Goal: Task Accomplishment & Management: Use online tool/utility

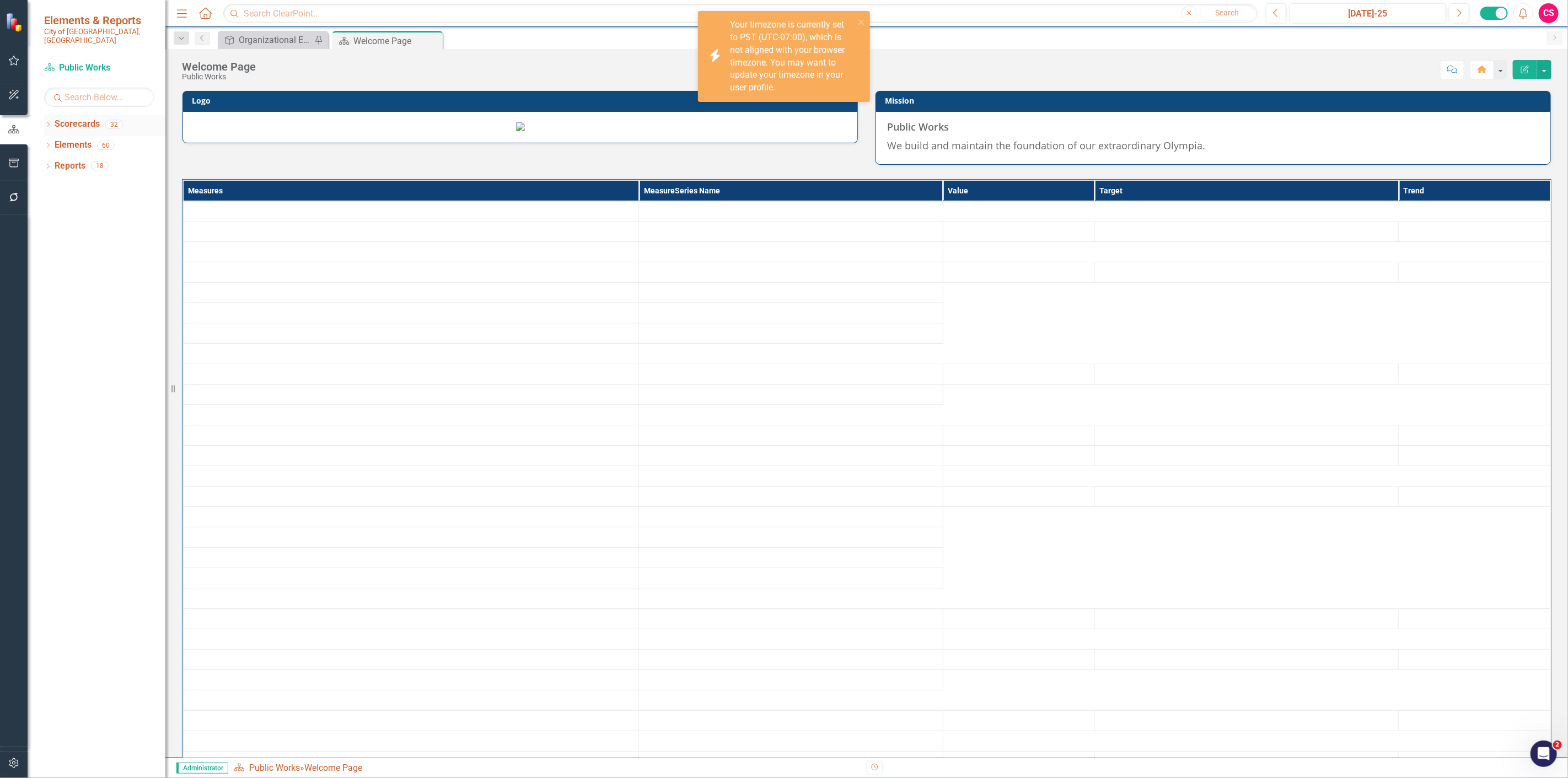
click at [47, 122] on icon "Dropdown" at bounding box center [48, 125] width 8 height 6
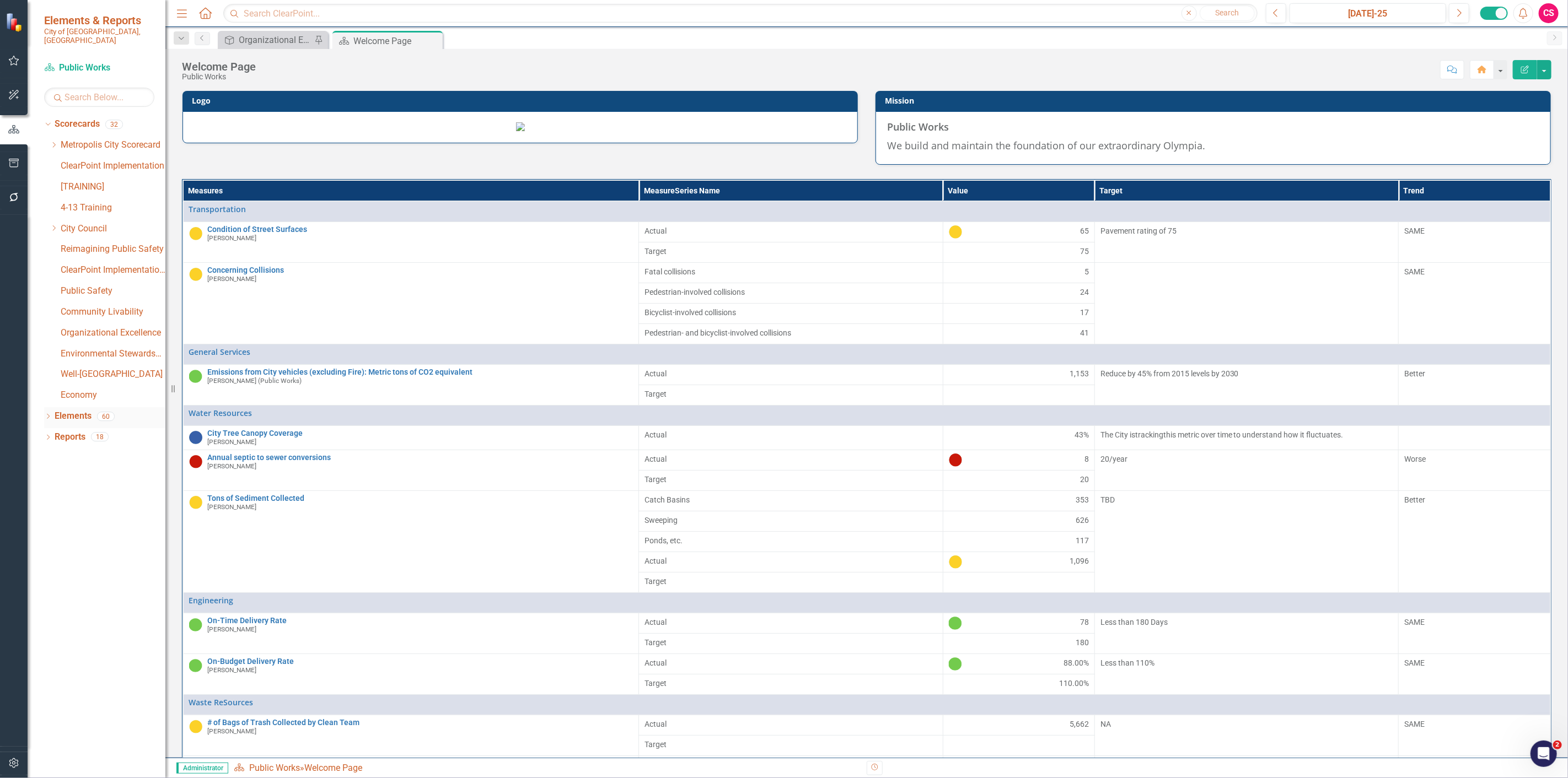
click at [78, 410] on link "Elements" at bounding box center [72, 416] width 37 height 13
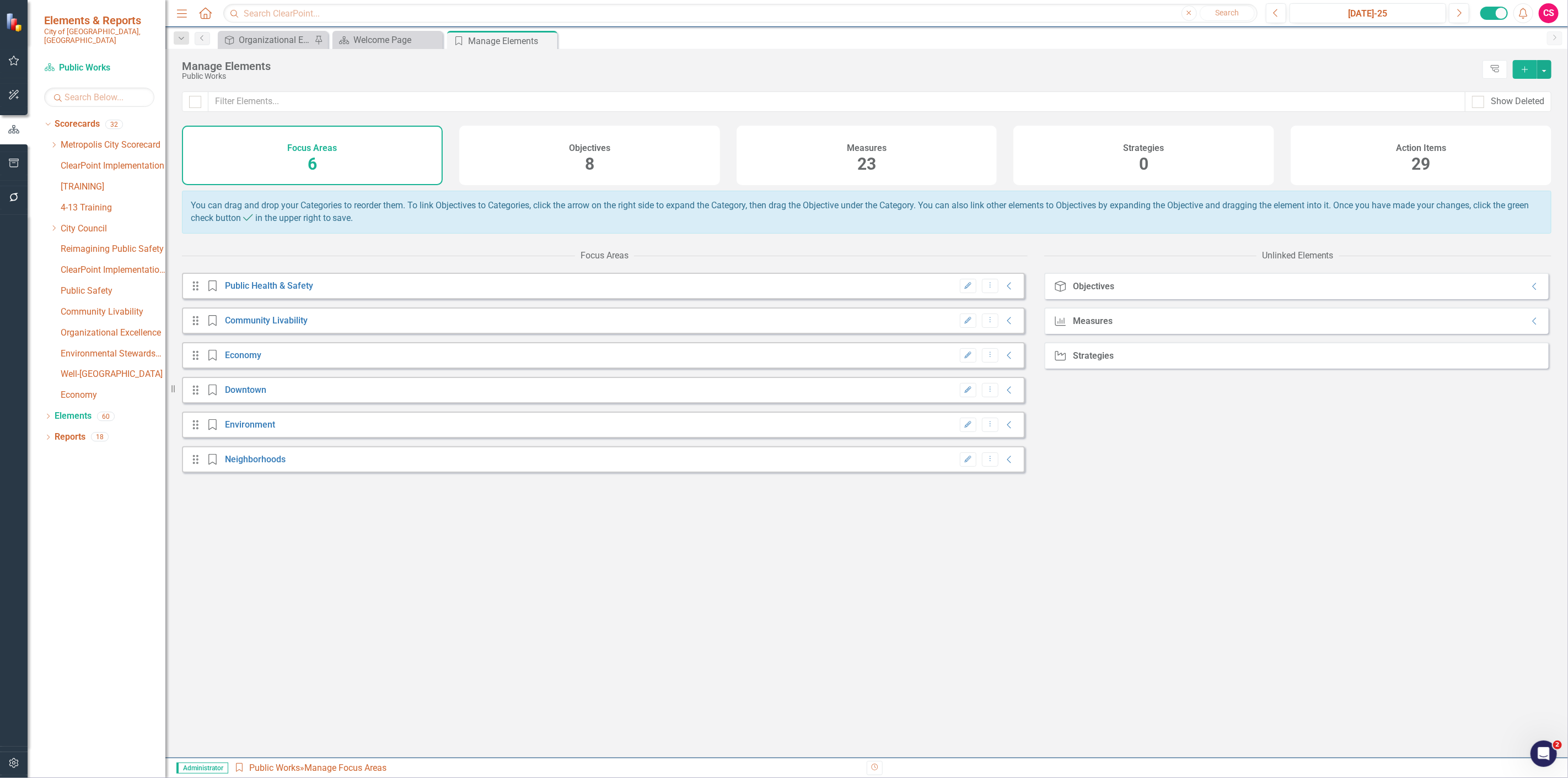
click at [936, 155] on div "Measures 23" at bounding box center [867, 155] width 261 height 59
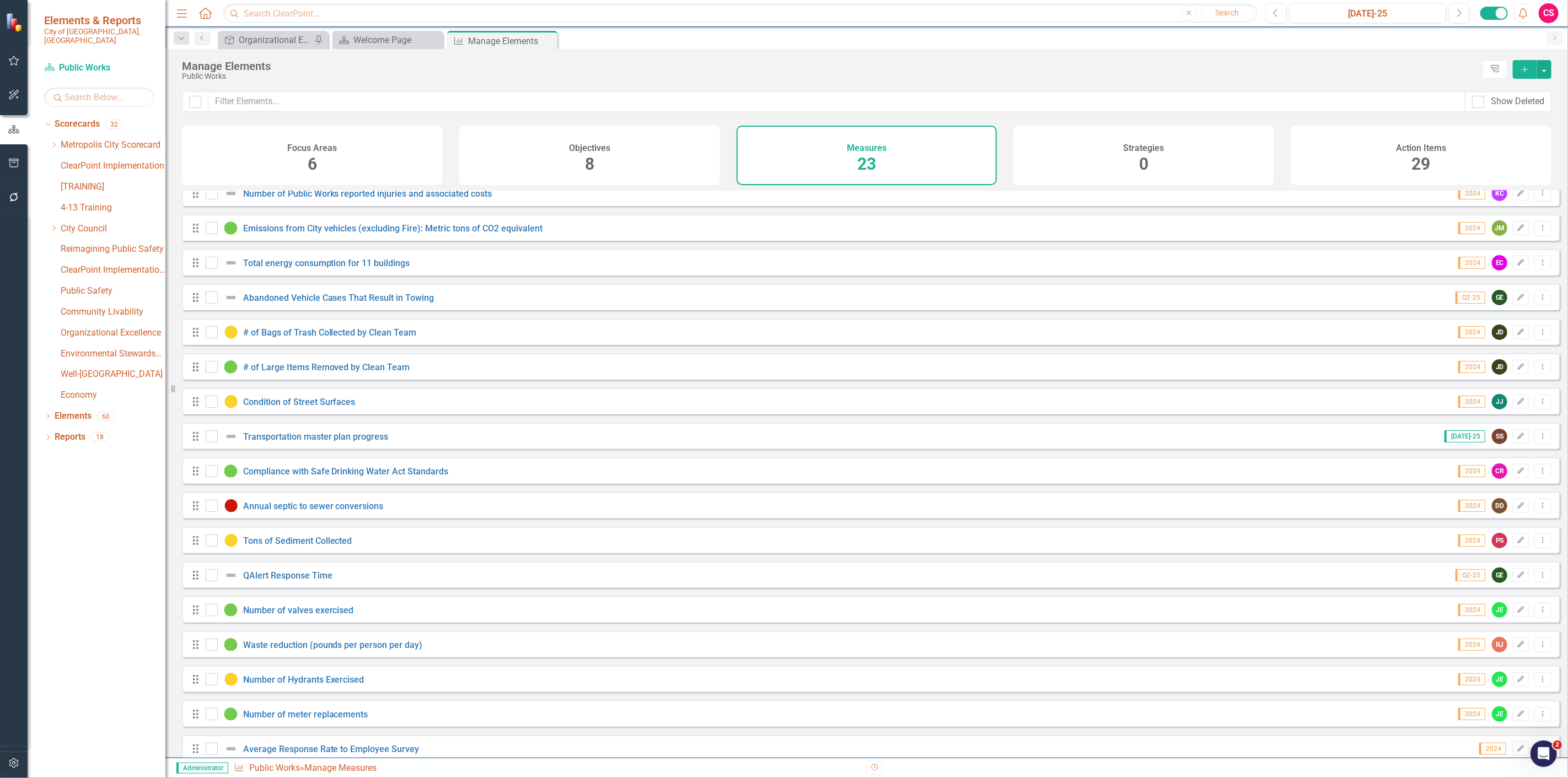
scroll to position [239, 0]
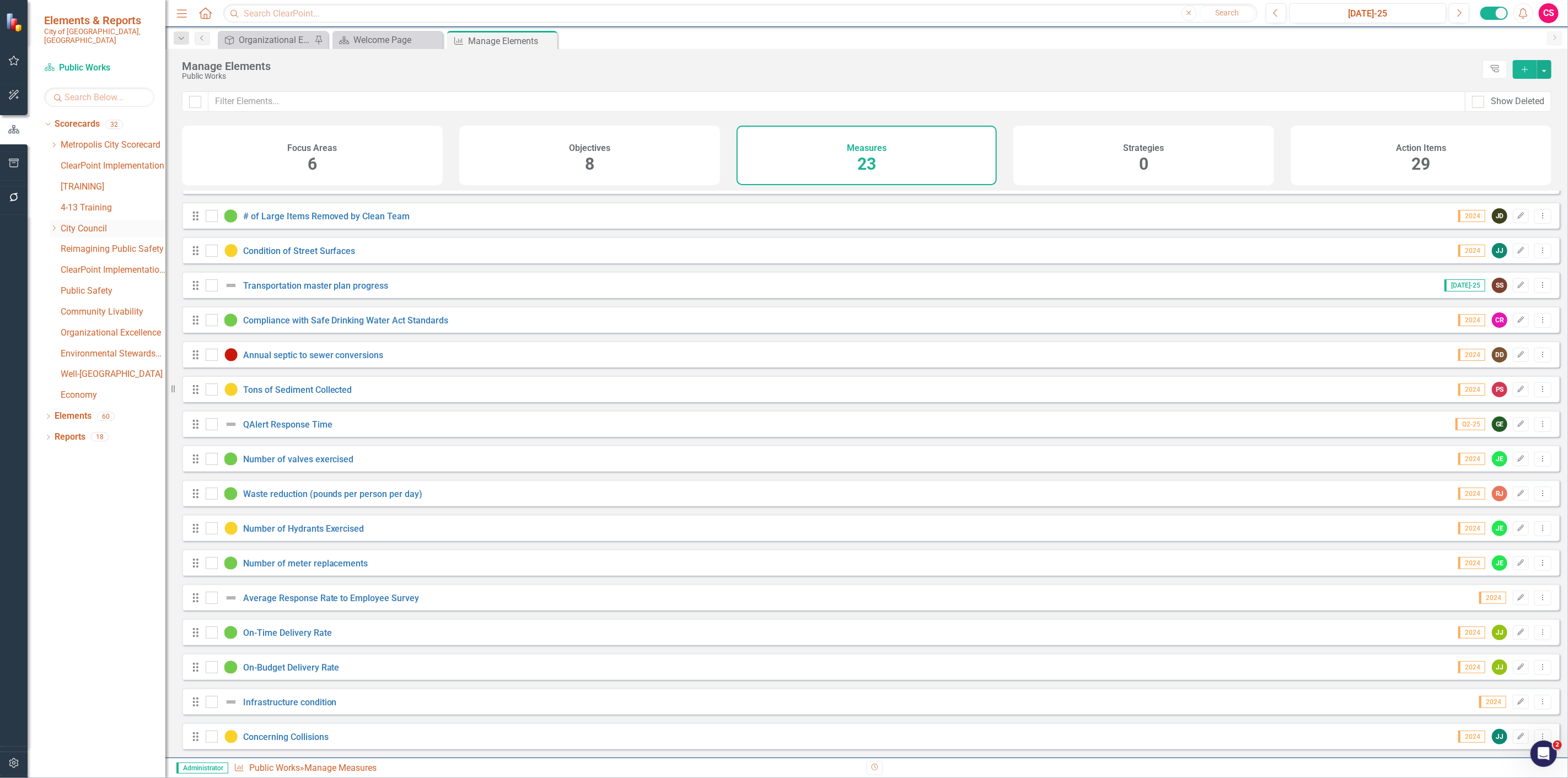
click at [54, 225] on icon "Dropdown" at bounding box center [54, 228] width 8 height 6
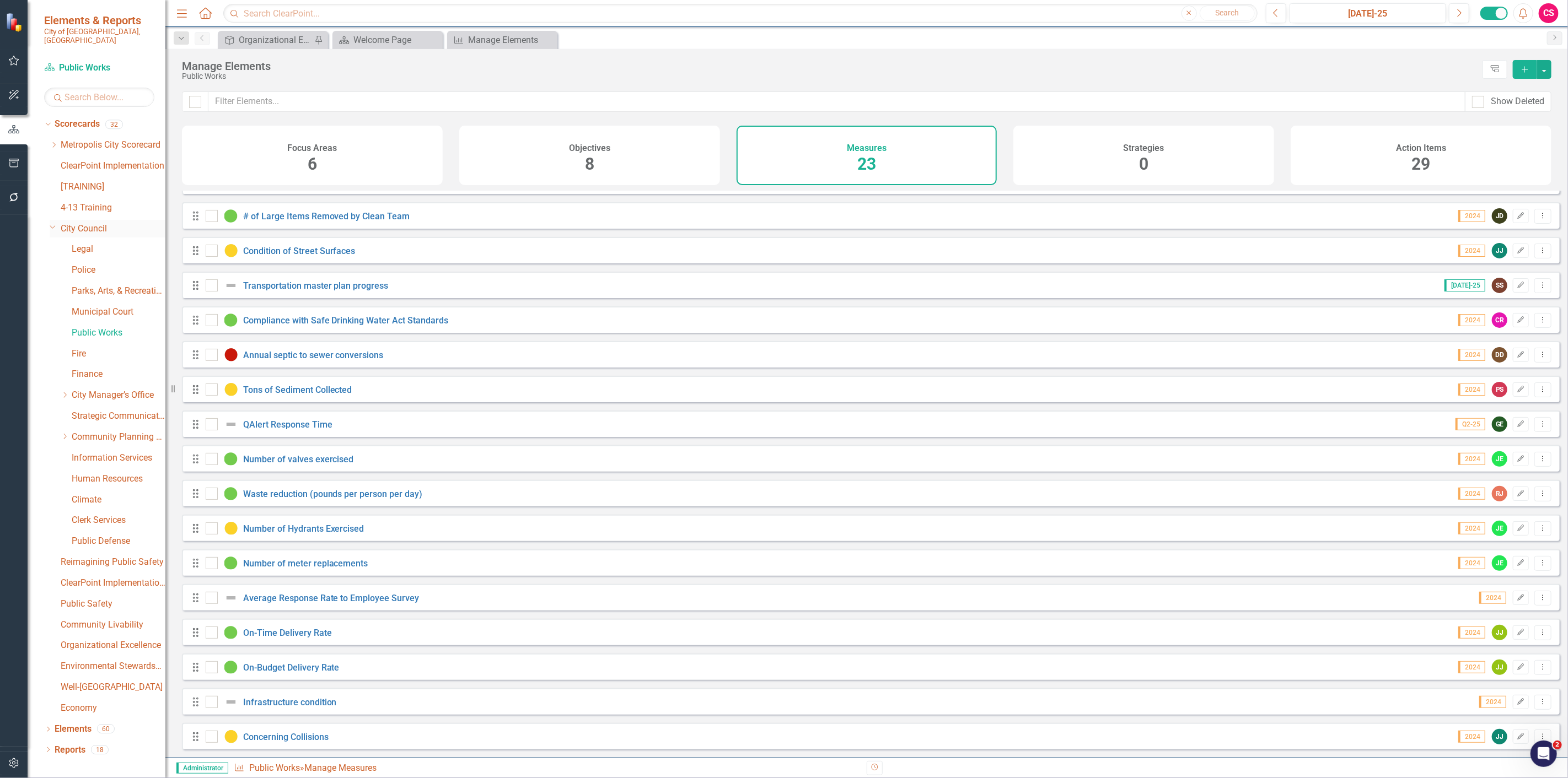
click at [54, 222] on icon "Dropdown" at bounding box center [53, 226] width 6 height 8
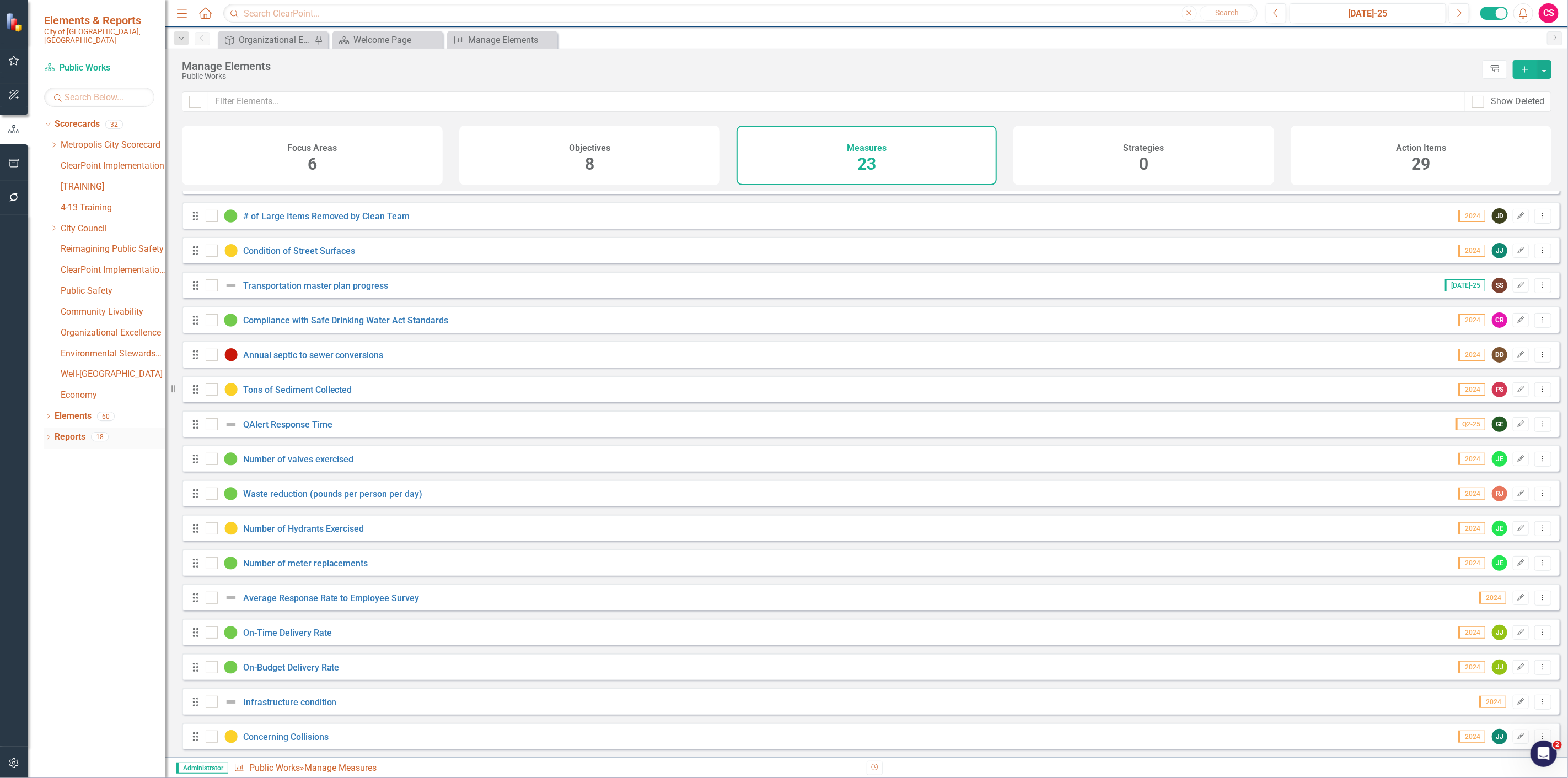
click at [79, 432] on link "Reports" at bounding box center [70, 437] width 31 height 13
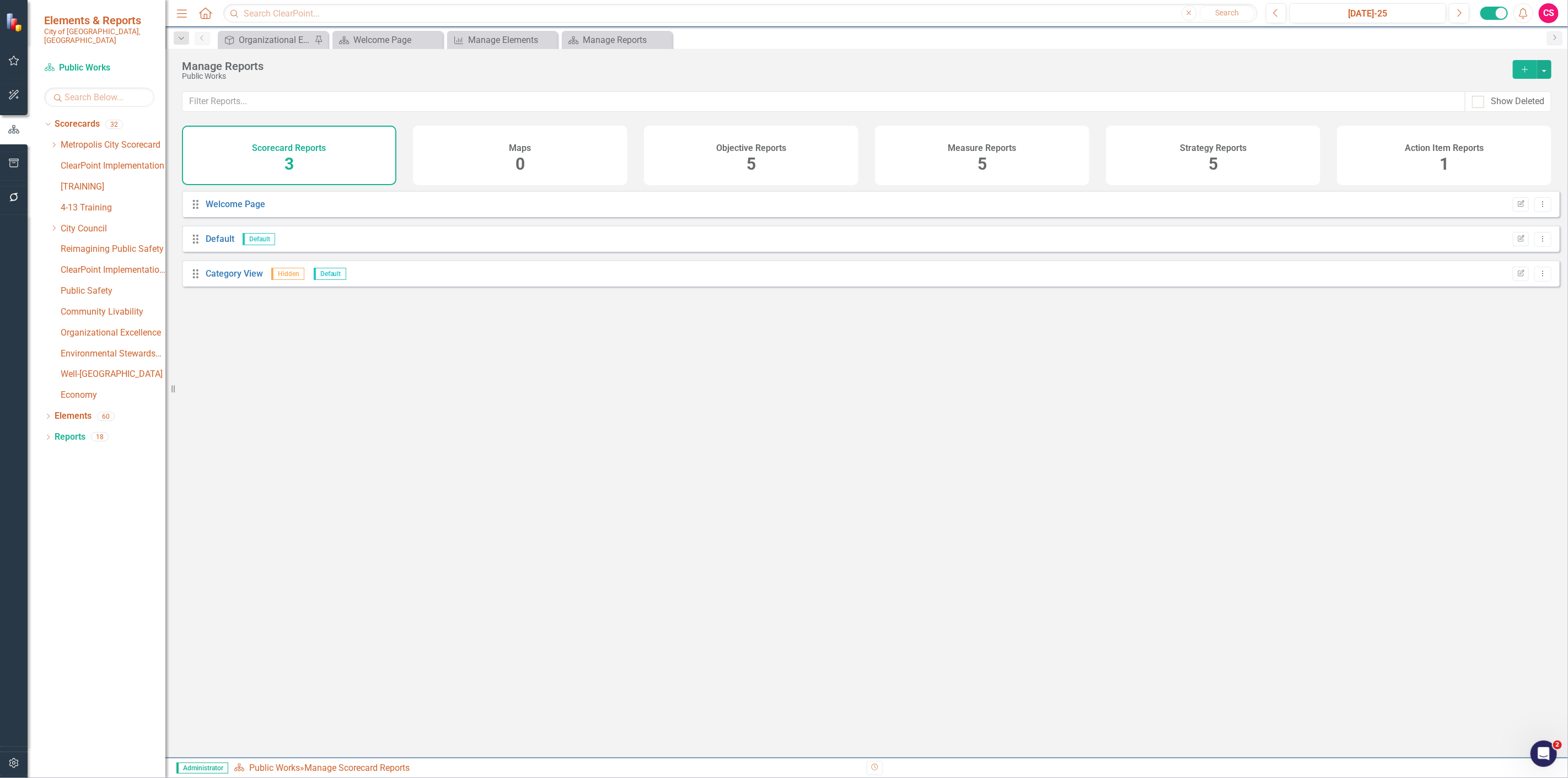
click at [961, 161] on div "Measure Reports 5" at bounding box center [982, 155] width 214 height 59
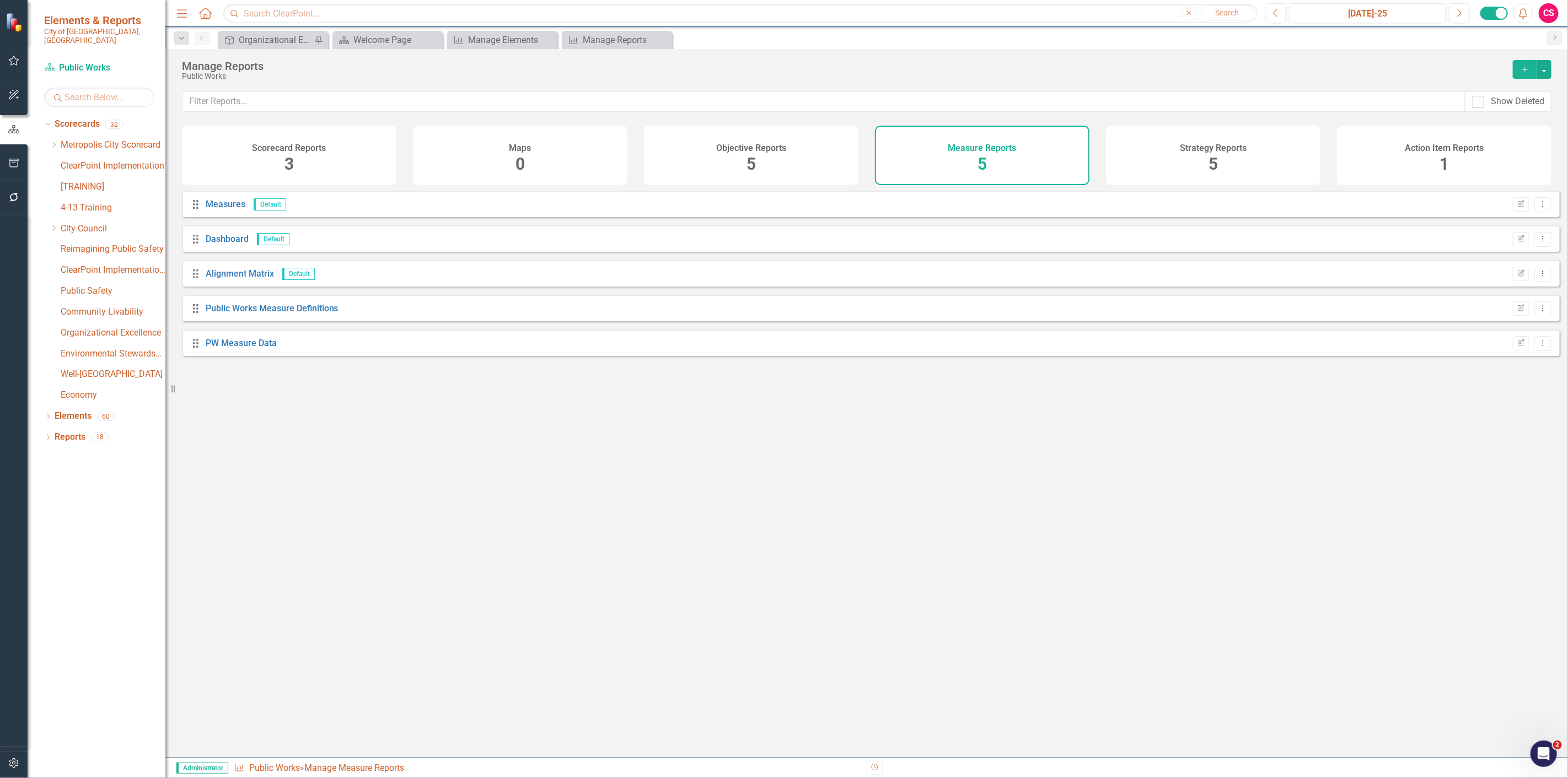
click at [1524, 69] on icon "Add" at bounding box center [1525, 69] width 10 height 8
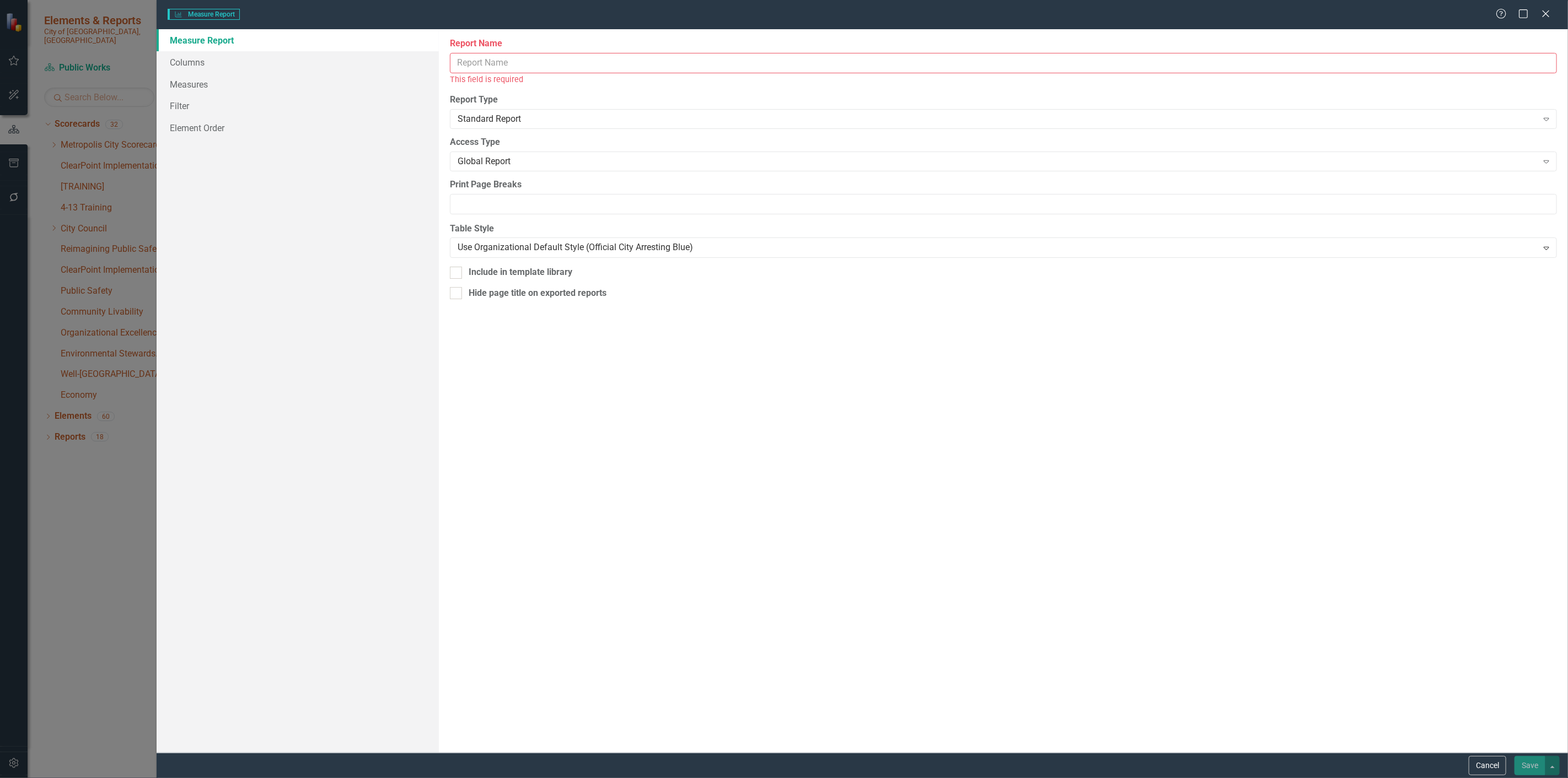
click at [568, 68] on input "Report Name" at bounding box center [1003, 63] width 1107 height 21
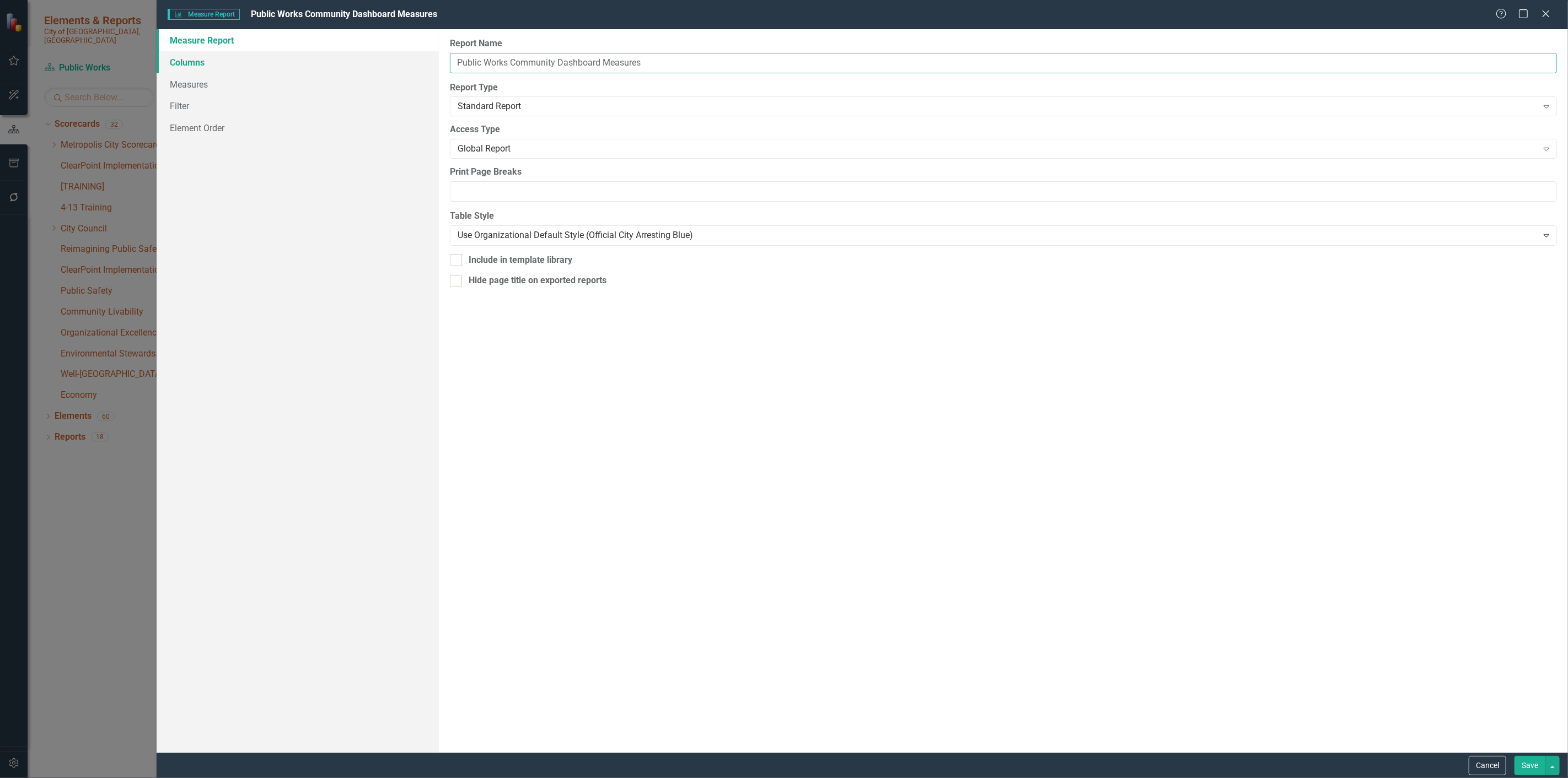
type input "Public Works Community Dashboard Measures"
click at [333, 55] on link "Columns" at bounding box center [298, 62] width 282 height 22
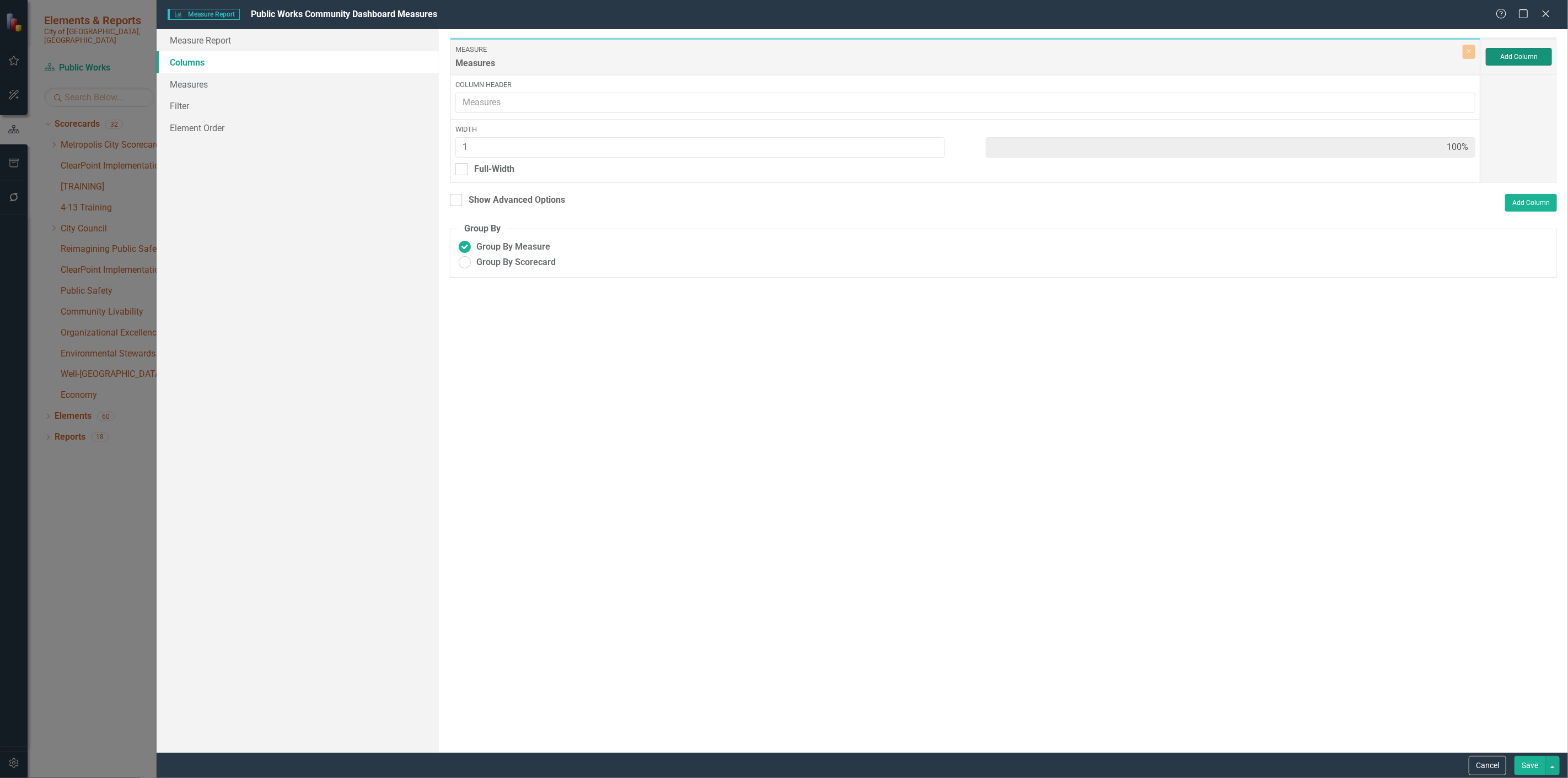
click at [1507, 55] on button "Add Column" at bounding box center [1519, 56] width 66 height 17
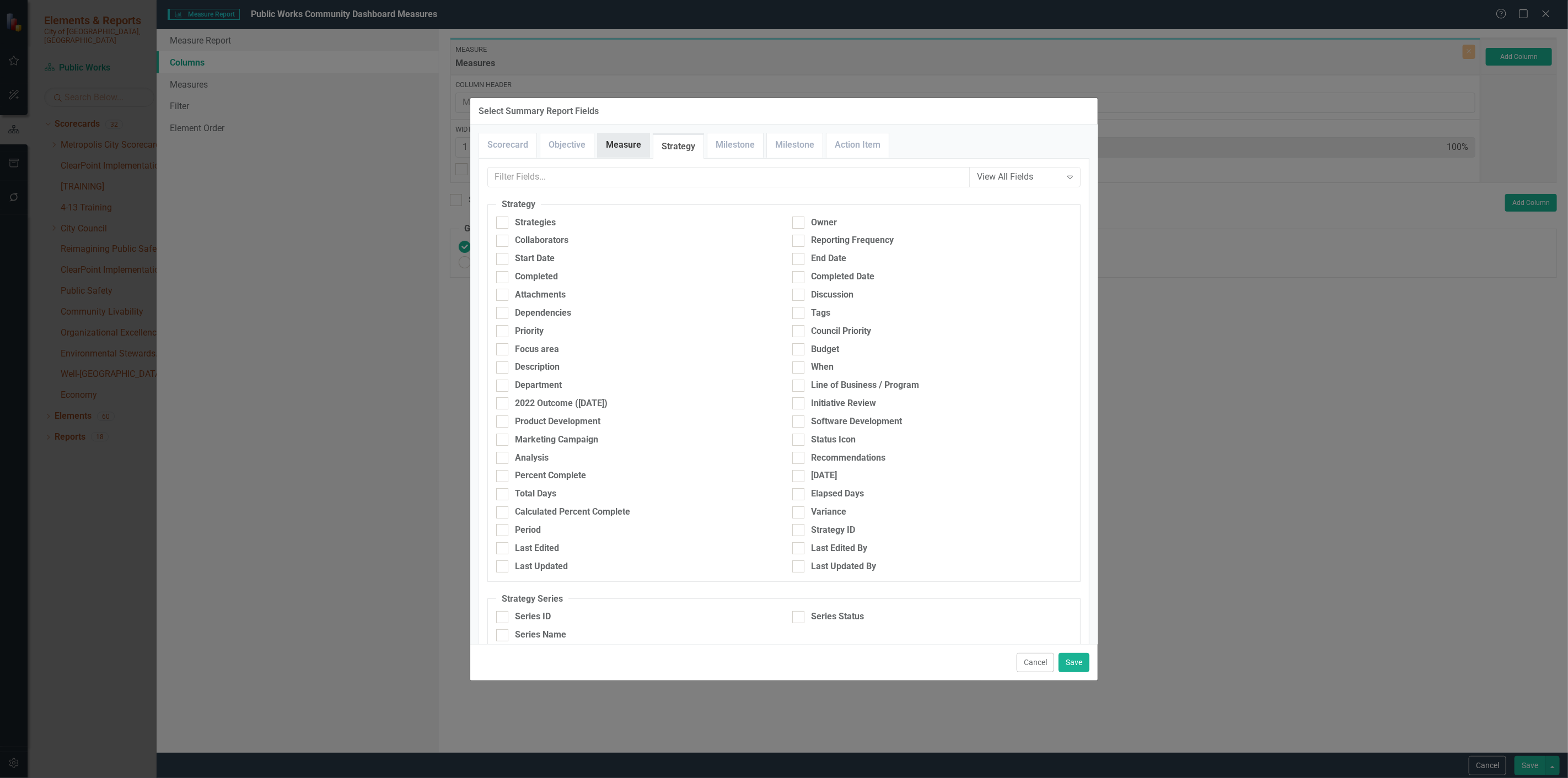
click at [641, 146] on link "Measure" at bounding box center [624, 145] width 52 height 24
click at [560, 620] on div "Series Name" at bounding box center [540, 617] width 51 height 13
click at [503, 618] on input "Series Name" at bounding box center [500, 614] width 7 height 7
checkbox input "true"
click at [792, 620] on div at bounding box center [798, 617] width 12 height 12
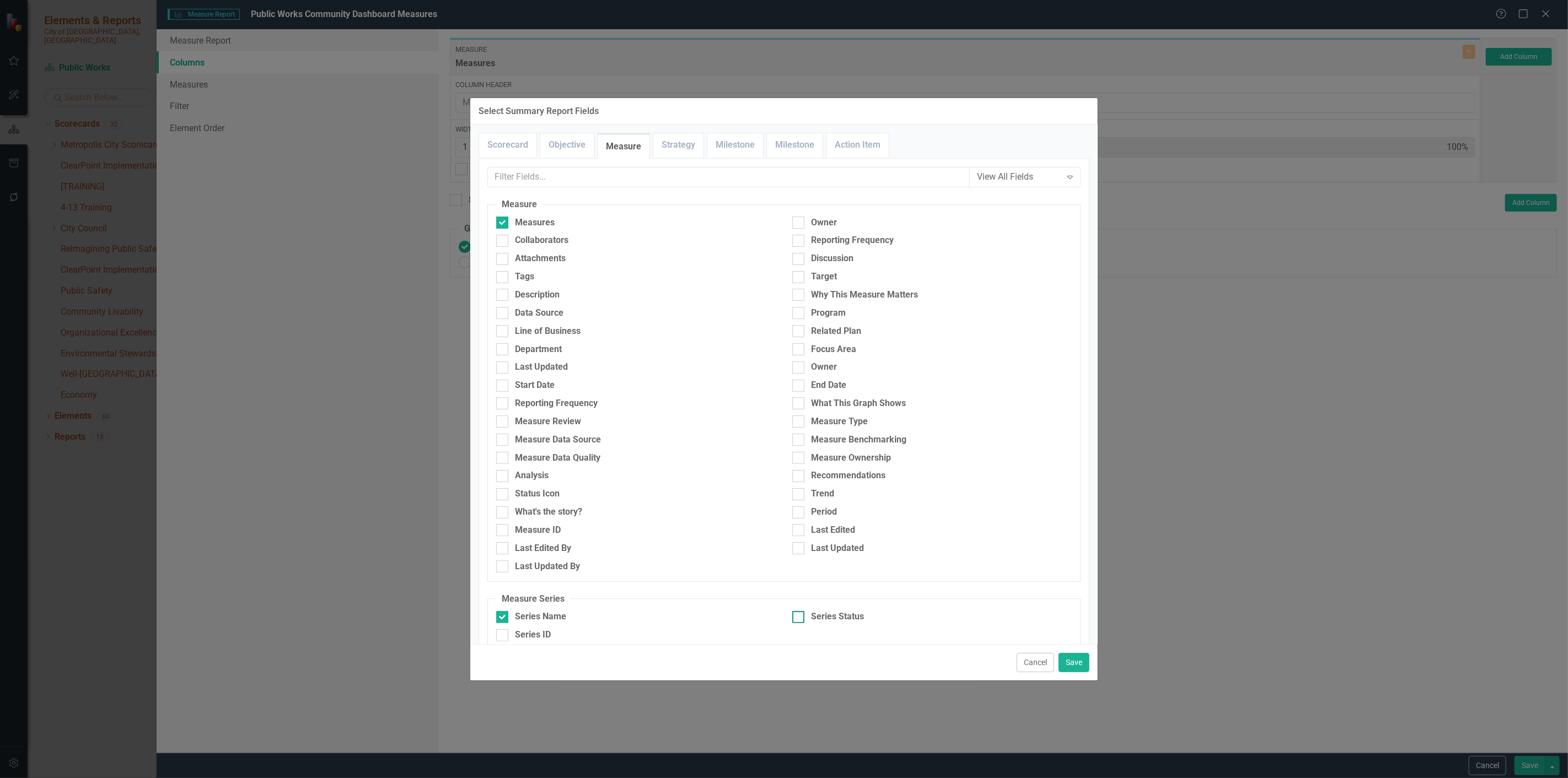
click at [792, 618] on input "Series Status" at bounding box center [795, 614] width 7 height 7
checkbox input "true"
click at [526, 173] on input "text" at bounding box center [729, 177] width 482 height 21
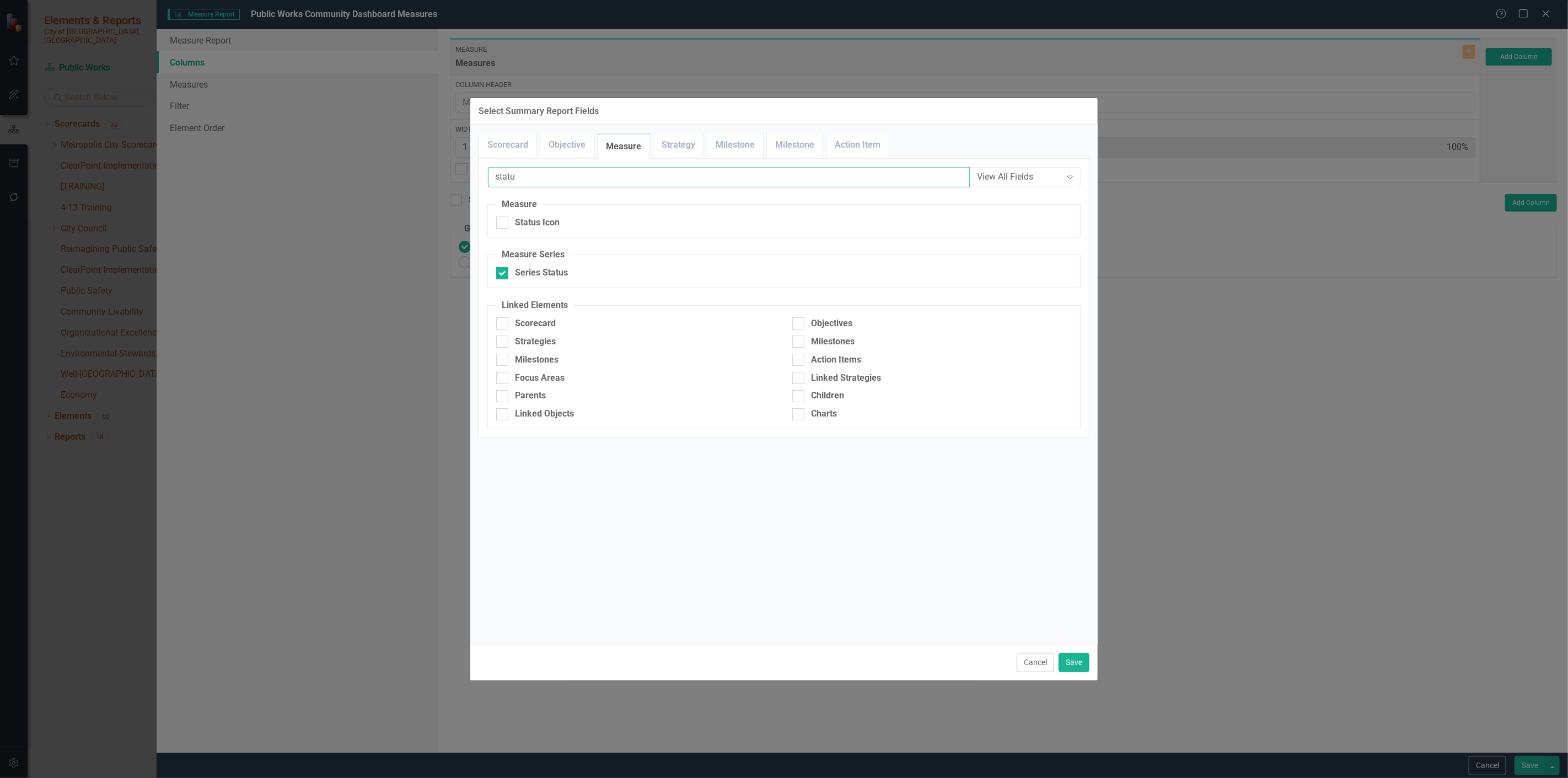
type input "statu"
click at [508, 232] on div "Status Icon" at bounding box center [636, 226] width 296 height 18
click at [506, 227] on div at bounding box center [502, 222] width 12 height 12
click at [503, 224] on input "Status Icon" at bounding box center [500, 220] width 7 height 7
checkbox input "true"
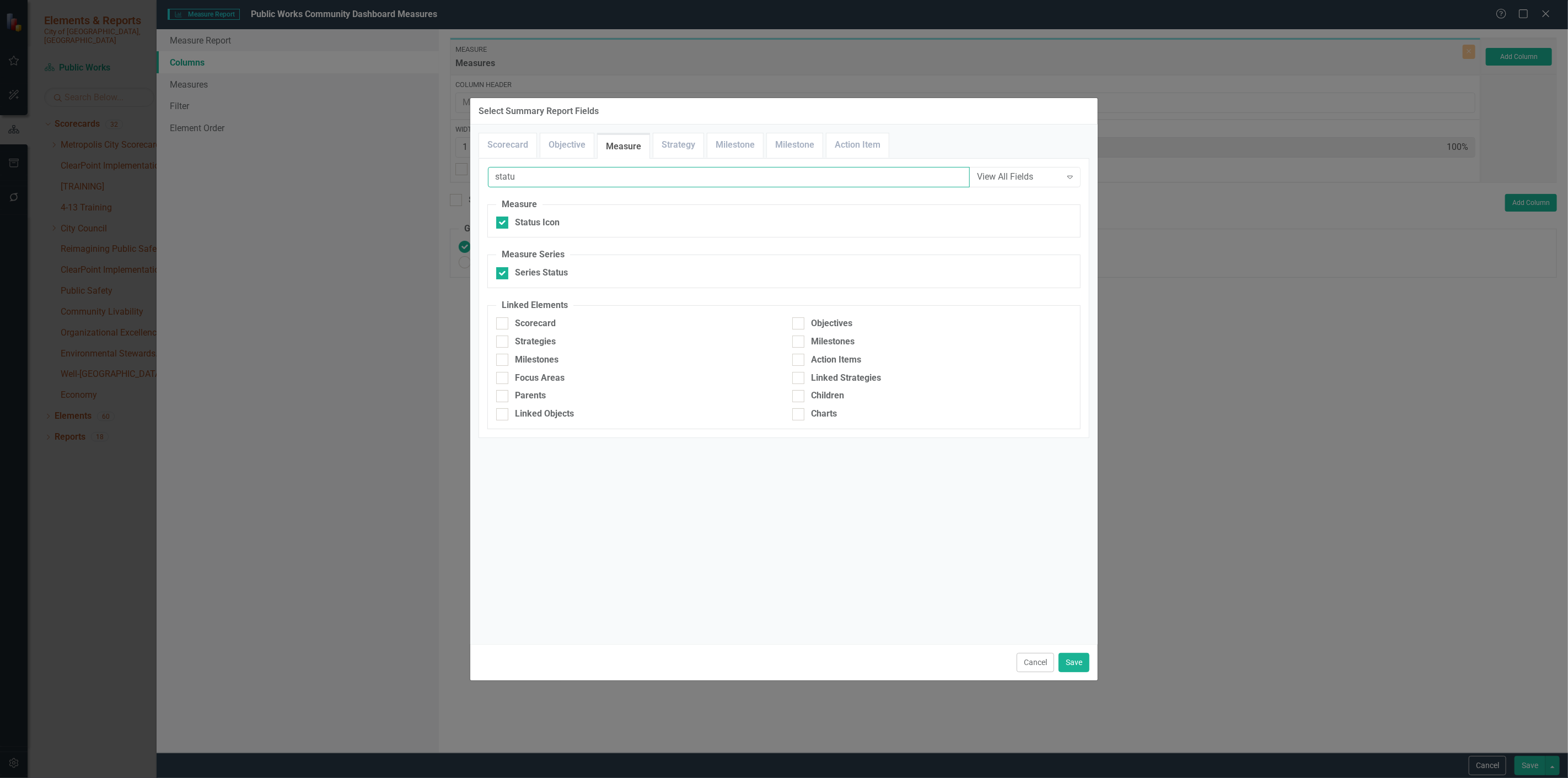
drag, startPoint x: 517, startPoint y: 177, endPoint x: 460, endPoint y: 173, distance: 57.1
click at [460, 173] on div "Select Summary Report Fields Scorecard Objective Measure Strategy Milestone Mil…" at bounding box center [784, 389] width 1568 height 778
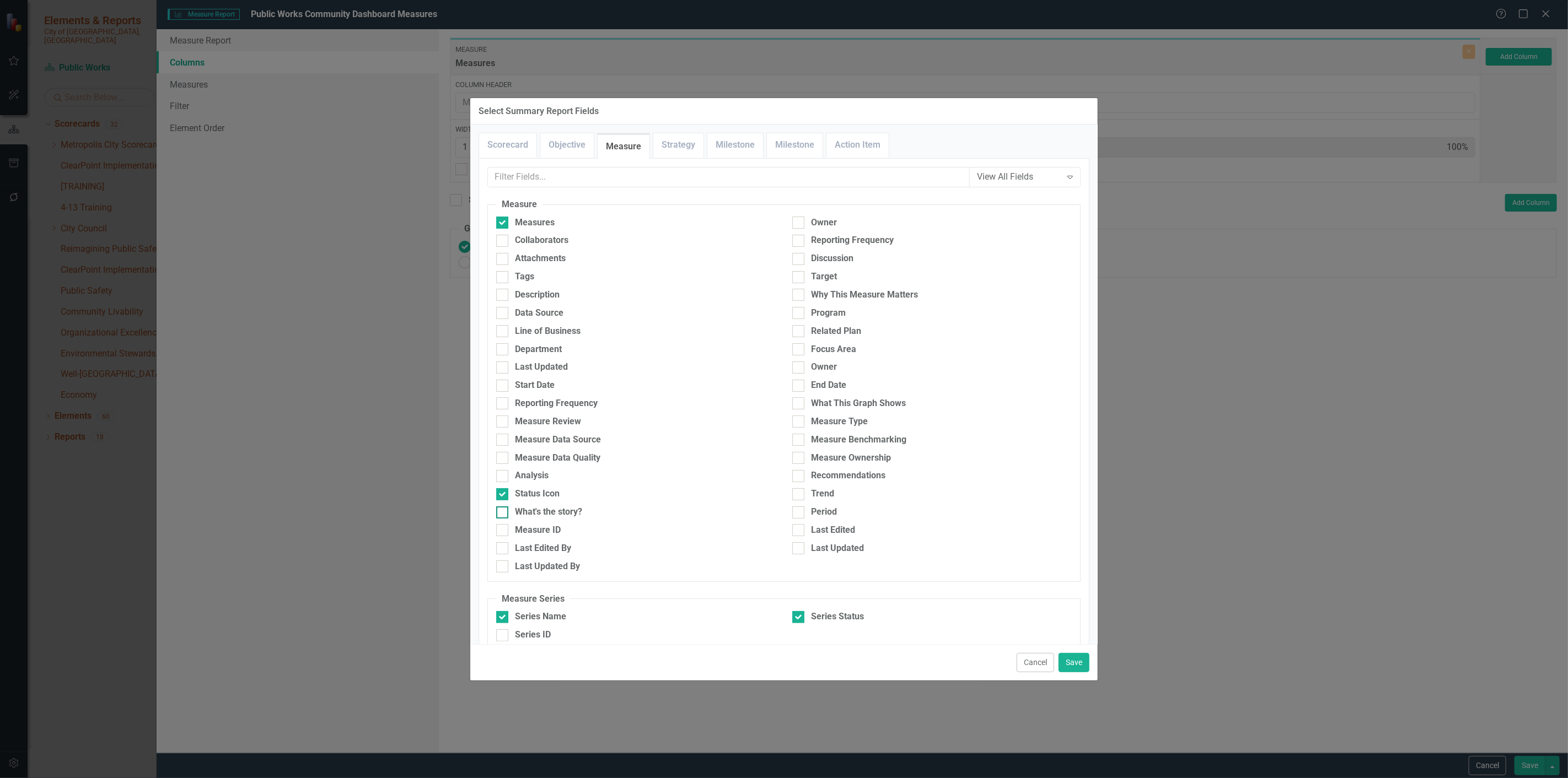
click at [565, 515] on div "What's the story?" at bounding box center [549, 512] width 67 height 13
click at [503, 513] on input "What's the story?" at bounding box center [500, 510] width 7 height 7
checkbox input "true"
click at [819, 292] on div "Why This Measure Matters" at bounding box center [864, 295] width 107 height 13
click at [799, 292] on input "Why This Measure Matters" at bounding box center [795, 292] width 7 height 7
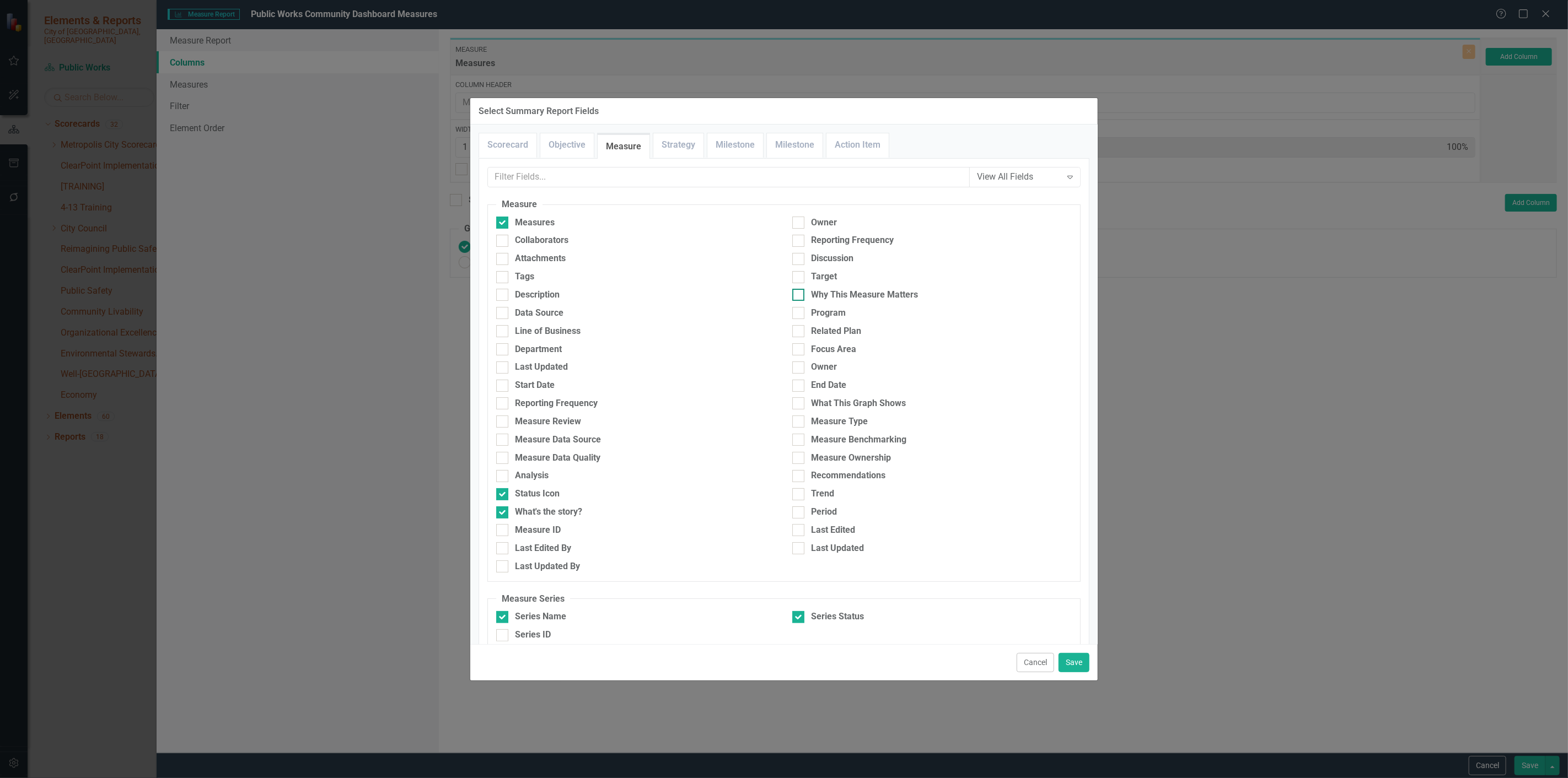
checkbox input "true"
click at [536, 177] on input "text" at bounding box center [729, 177] width 482 height 21
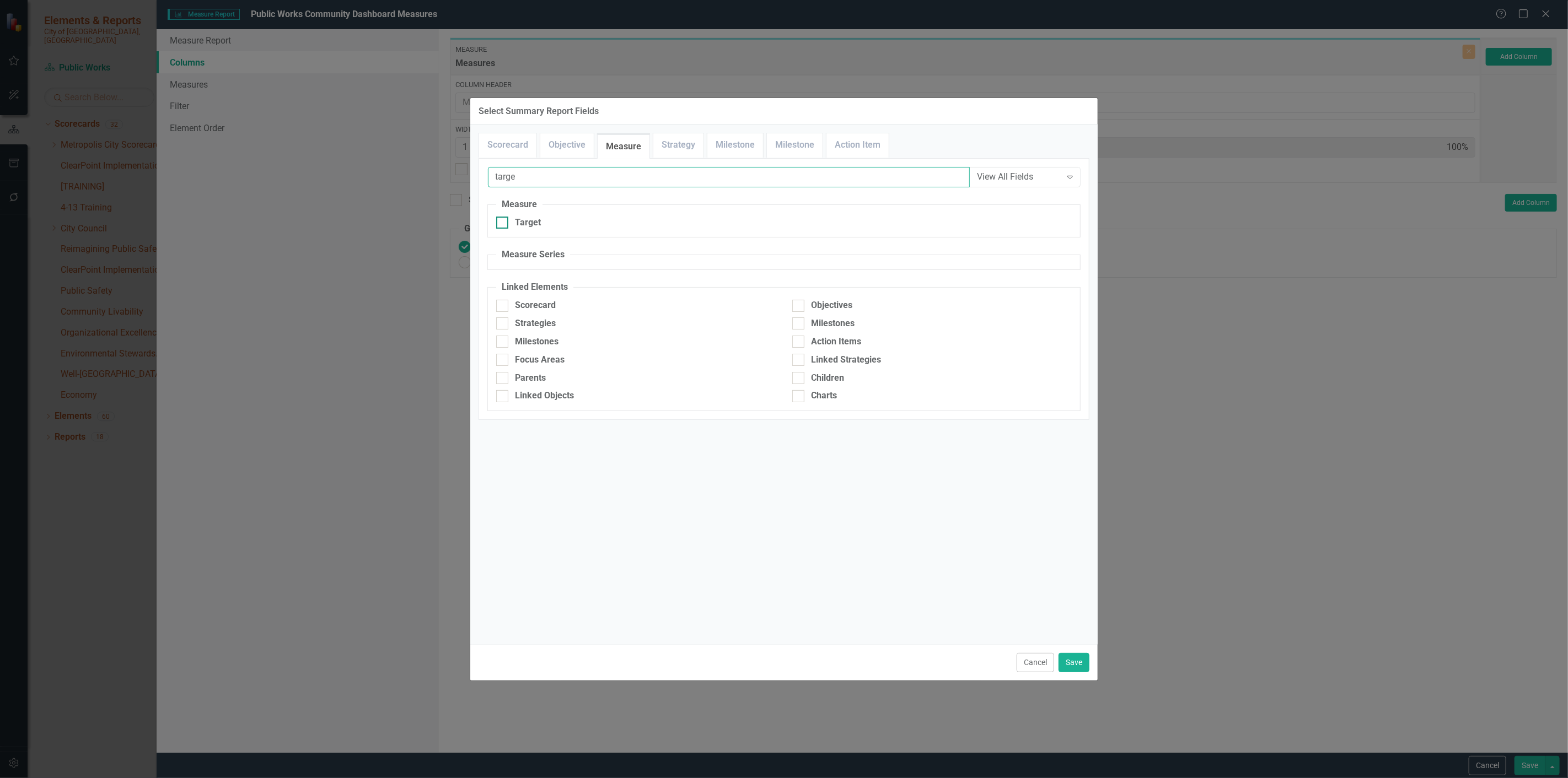
type input "targe"
click at [520, 226] on div "Target" at bounding box center [528, 223] width 26 height 13
click at [503, 224] on input "Target" at bounding box center [500, 220] width 7 height 7
checkbox input "true"
drag, startPoint x: 524, startPoint y: 180, endPoint x: 491, endPoint y: 177, distance: 33.1
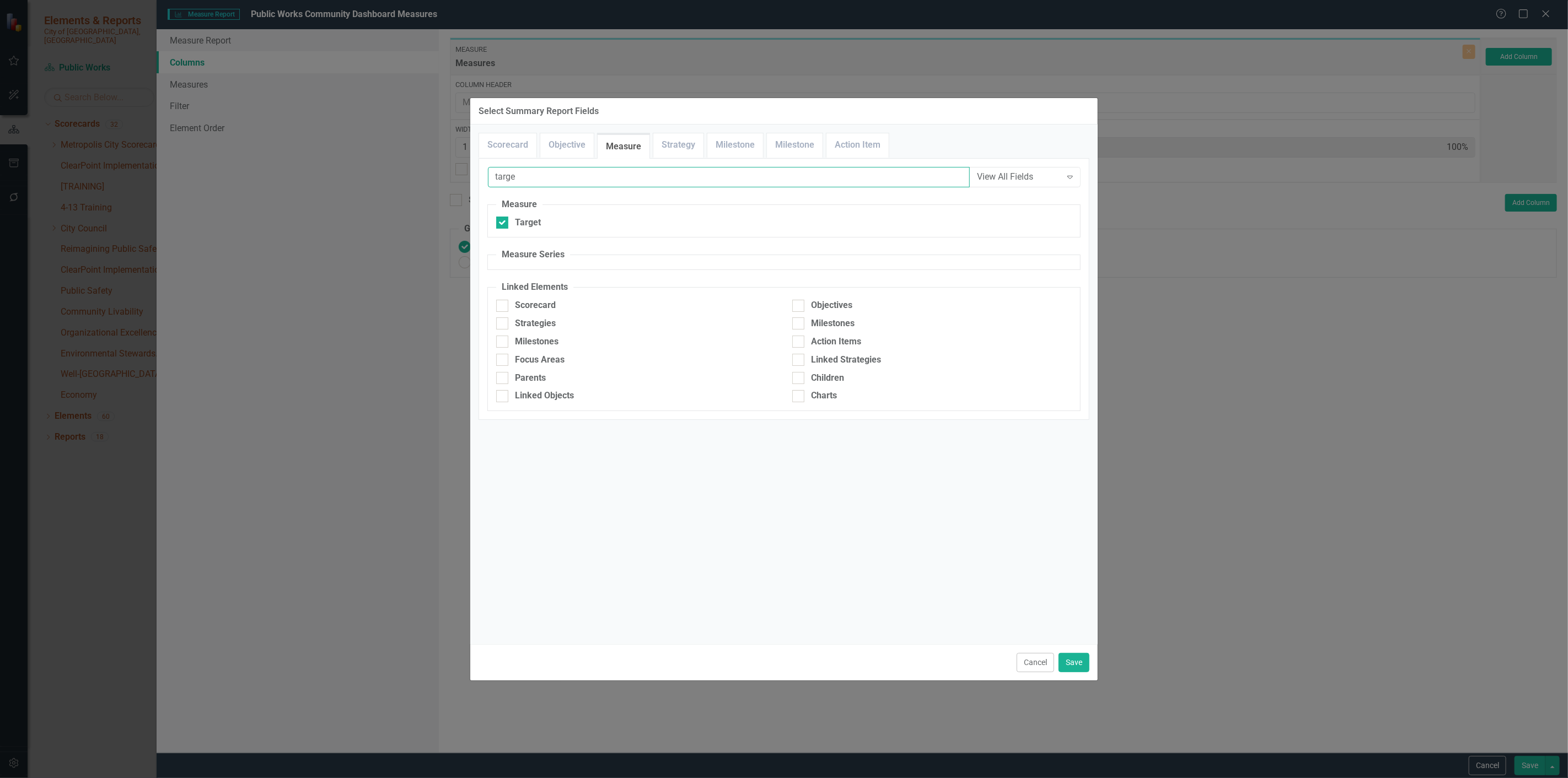
click at [491, 177] on input "targe" at bounding box center [729, 177] width 482 height 21
type input "repo"
click at [532, 222] on div "Reporting Frequency" at bounding box center [557, 223] width 83 height 13
click at [503, 222] on input "Reporting Frequency" at bounding box center [500, 220] width 7 height 7
checkbox input "true"
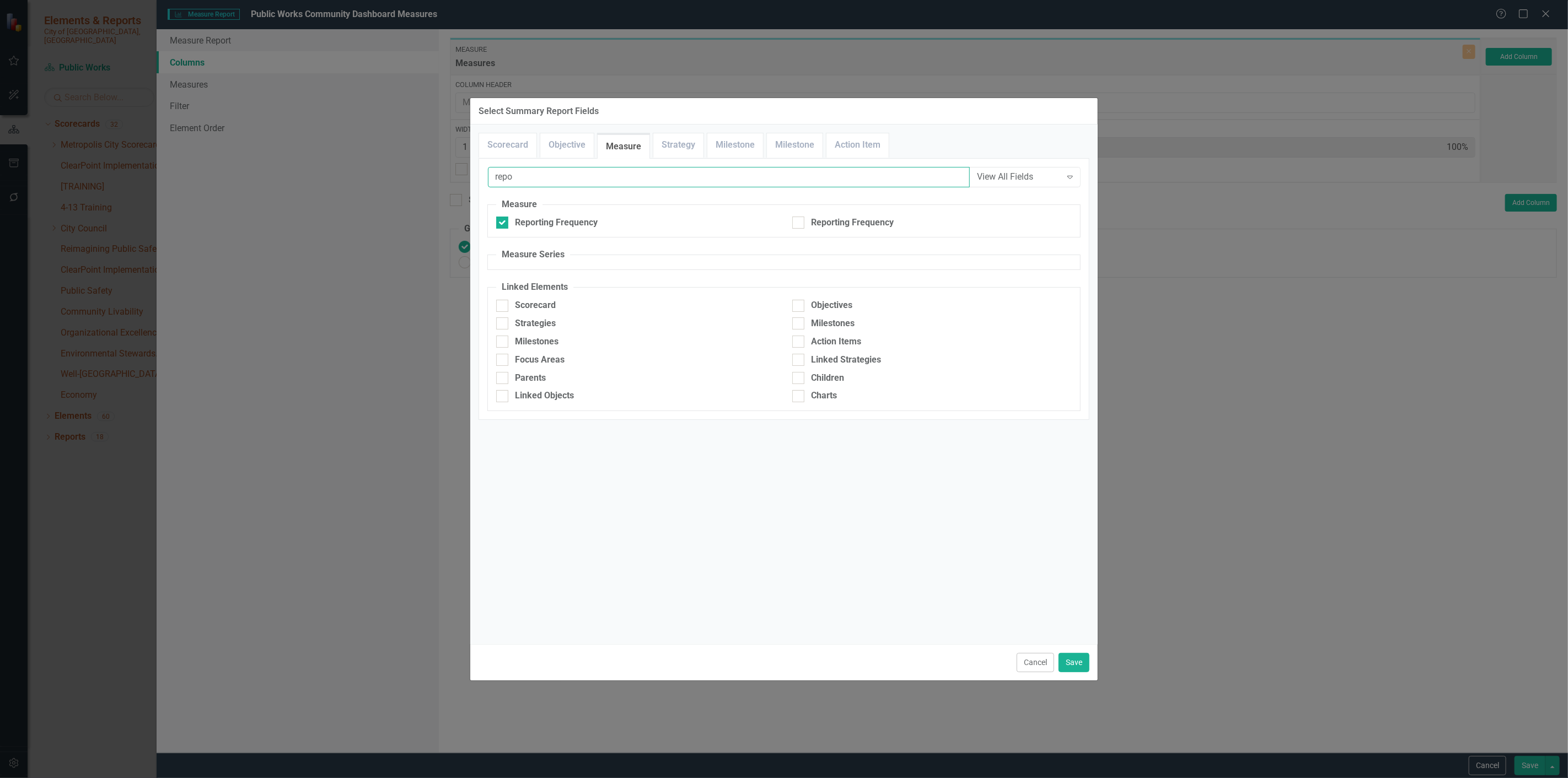
drag, startPoint x: 524, startPoint y: 180, endPoint x: 497, endPoint y: 173, distance: 27.9
click at [497, 173] on input "repo" at bounding box center [729, 177] width 482 height 21
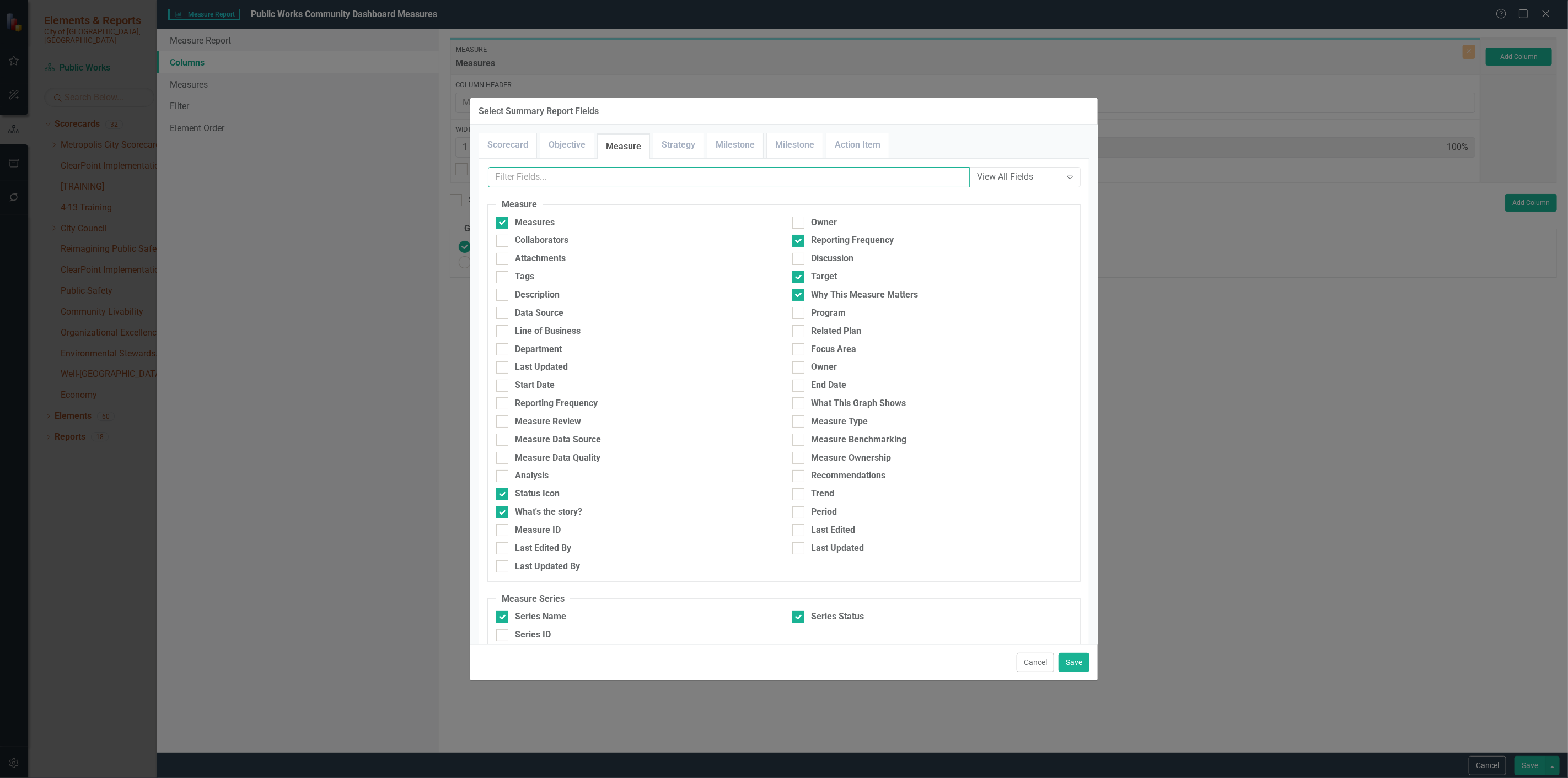
click at [661, 173] on input "text" at bounding box center [729, 177] width 482 height 21
click at [1082, 667] on button "Save" at bounding box center [1074, 663] width 31 height 19
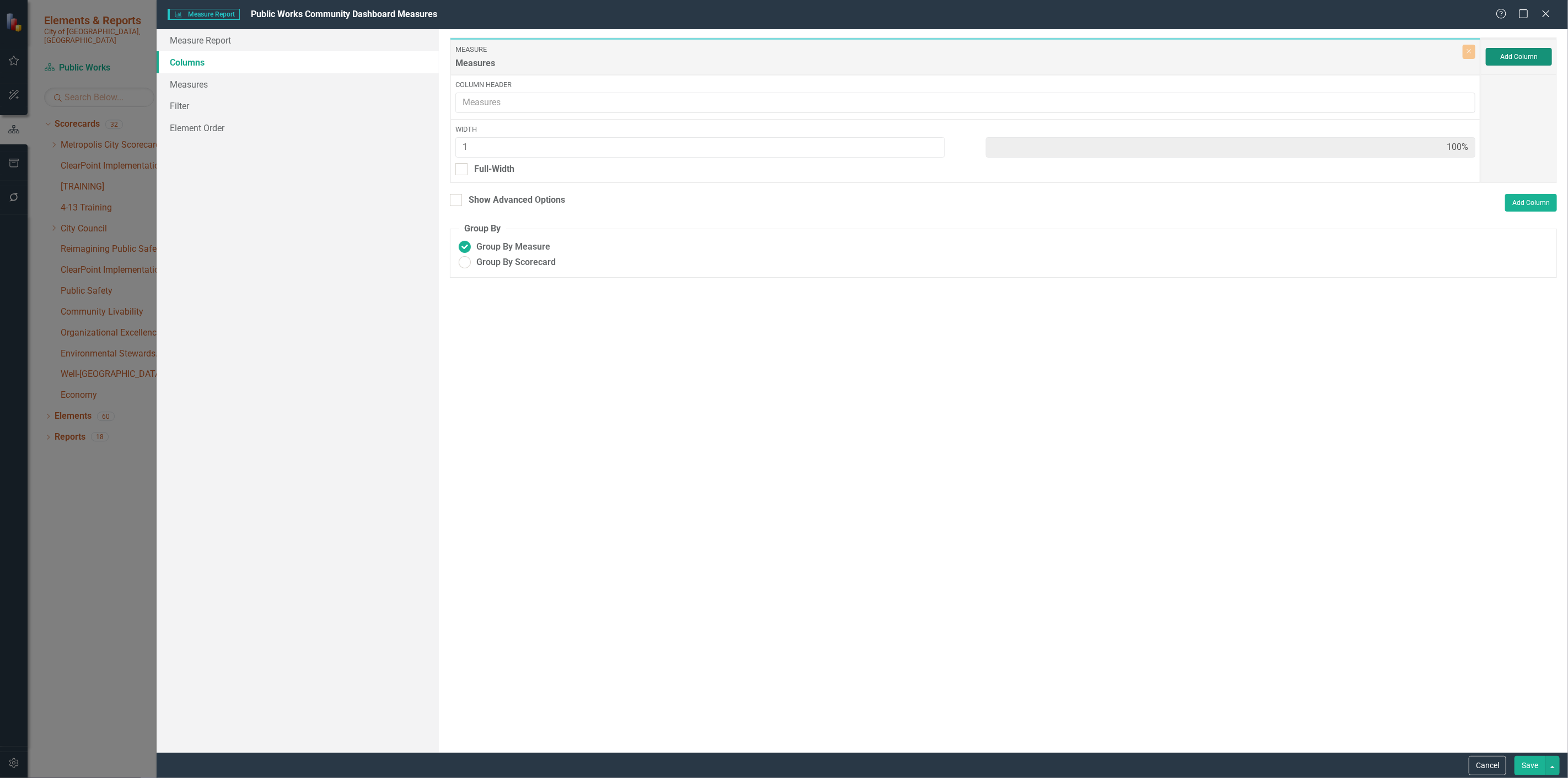
type input "13%"
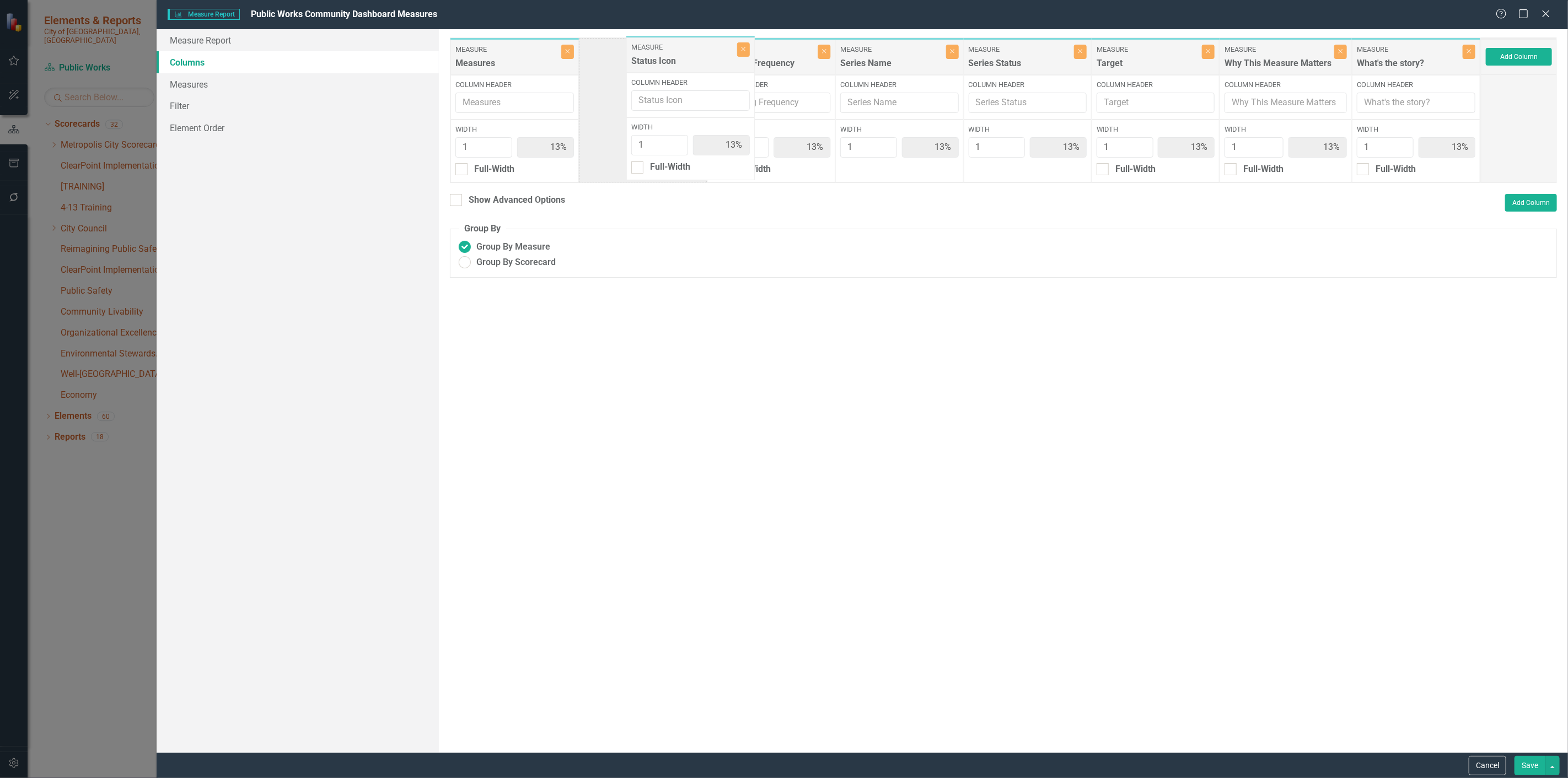
drag, startPoint x: 766, startPoint y: 54, endPoint x: 673, endPoint y: 54, distance: 93.0
click at [673, 54] on div "Measure Measures Close Column Header Width 1 13% Full-Width Measure Reporting F…" at bounding box center [965, 110] width 1031 height 146
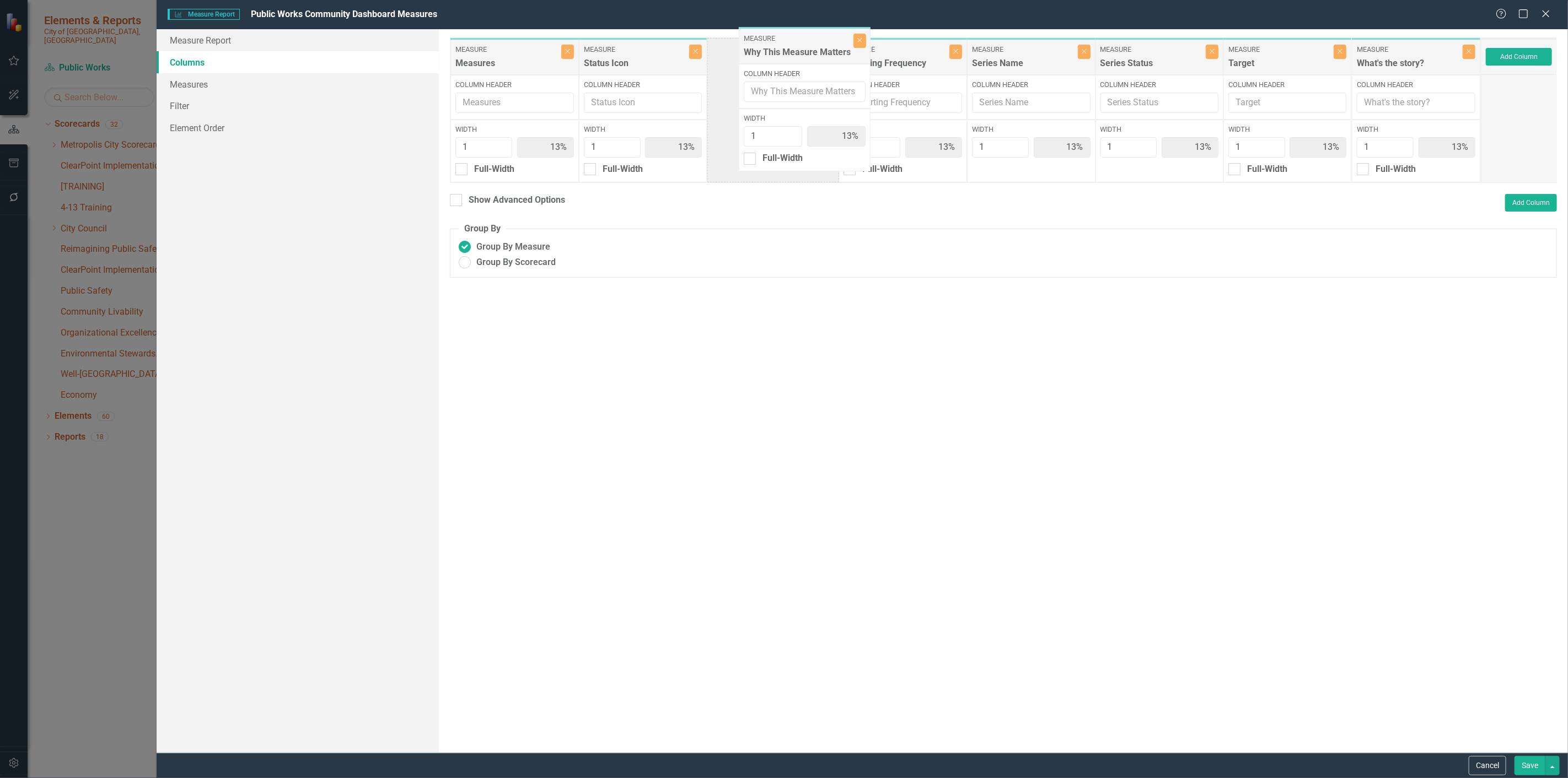
drag, startPoint x: 1272, startPoint y: 61, endPoint x: 823, endPoint y: 54, distance: 449.1
click at [791, 52] on div "Measure Measures Close Column Header Width 1 13% Full-Width Measure Status Icon…" at bounding box center [965, 110] width 1031 height 146
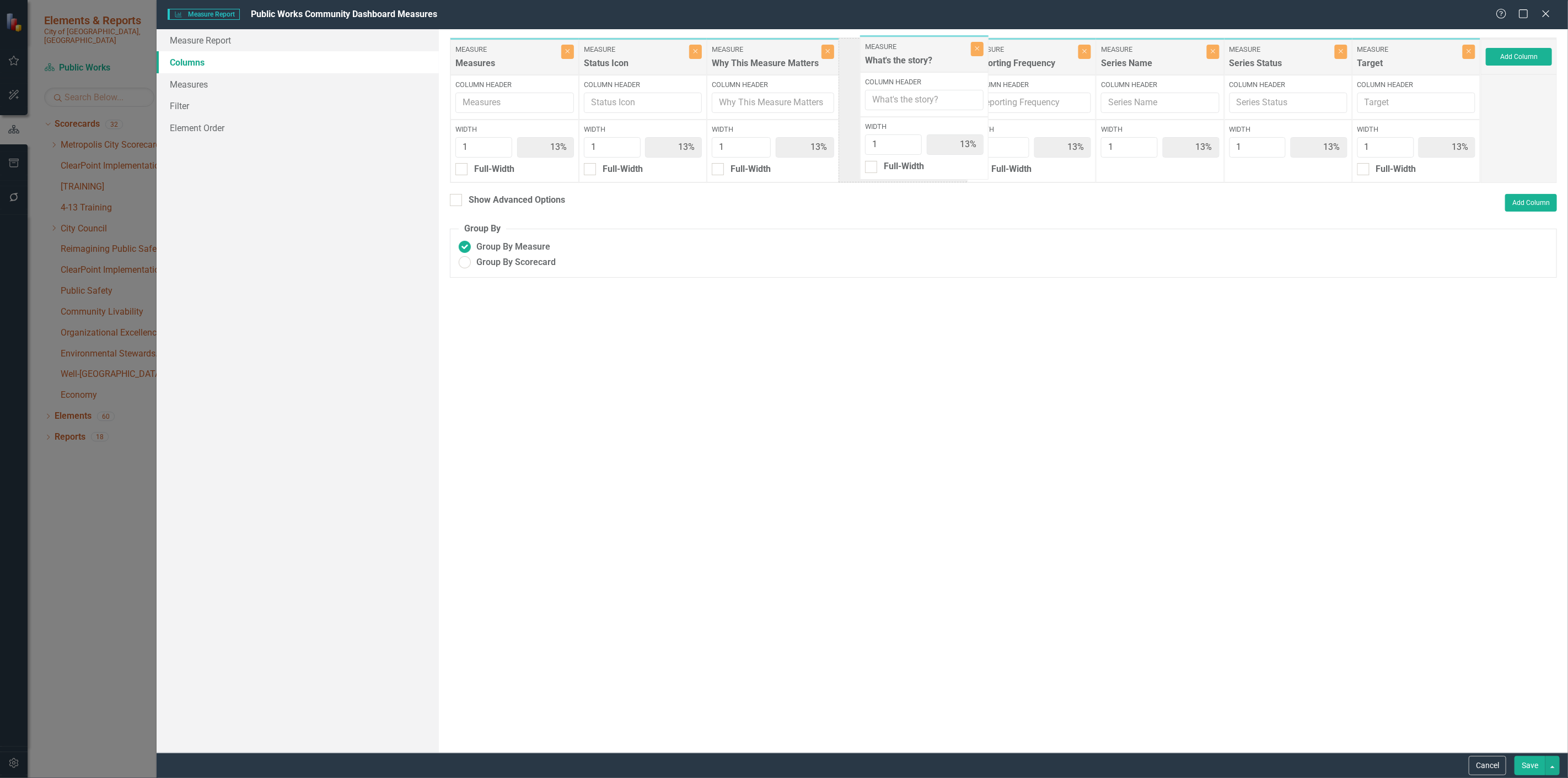
drag, startPoint x: 1391, startPoint y: 56, endPoint x: 900, endPoint y: 54, distance: 491.0
click at [900, 54] on div "Measure Measures Close Column Header Width 1 13% Full-Width Measure Status Icon…" at bounding box center [965, 110] width 1031 height 146
drag, startPoint x: 1407, startPoint y: 58, endPoint x: 1034, endPoint y: 63, distance: 373.0
click at [1034, 63] on div "Measure Measures Close Column Header Width 1 13% Full-Width Measure Status Icon…" at bounding box center [965, 110] width 1031 height 146
click at [1285, 63] on div "Series Name" at bounding box center [1280, 67] width 102 height 18
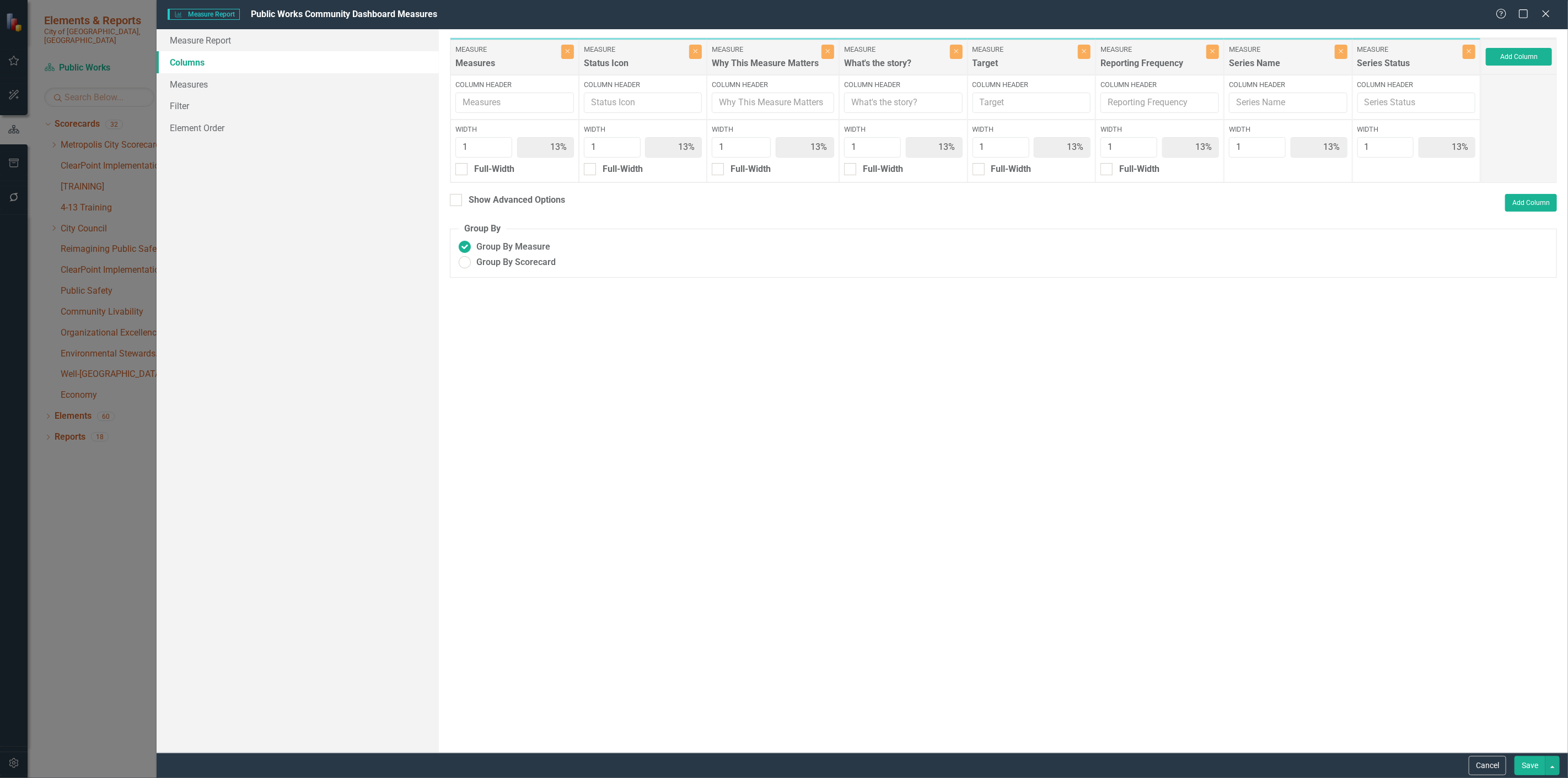
click at [1525, 766] on button "Save" at bounding box center [1530, 766] width 31 height 19
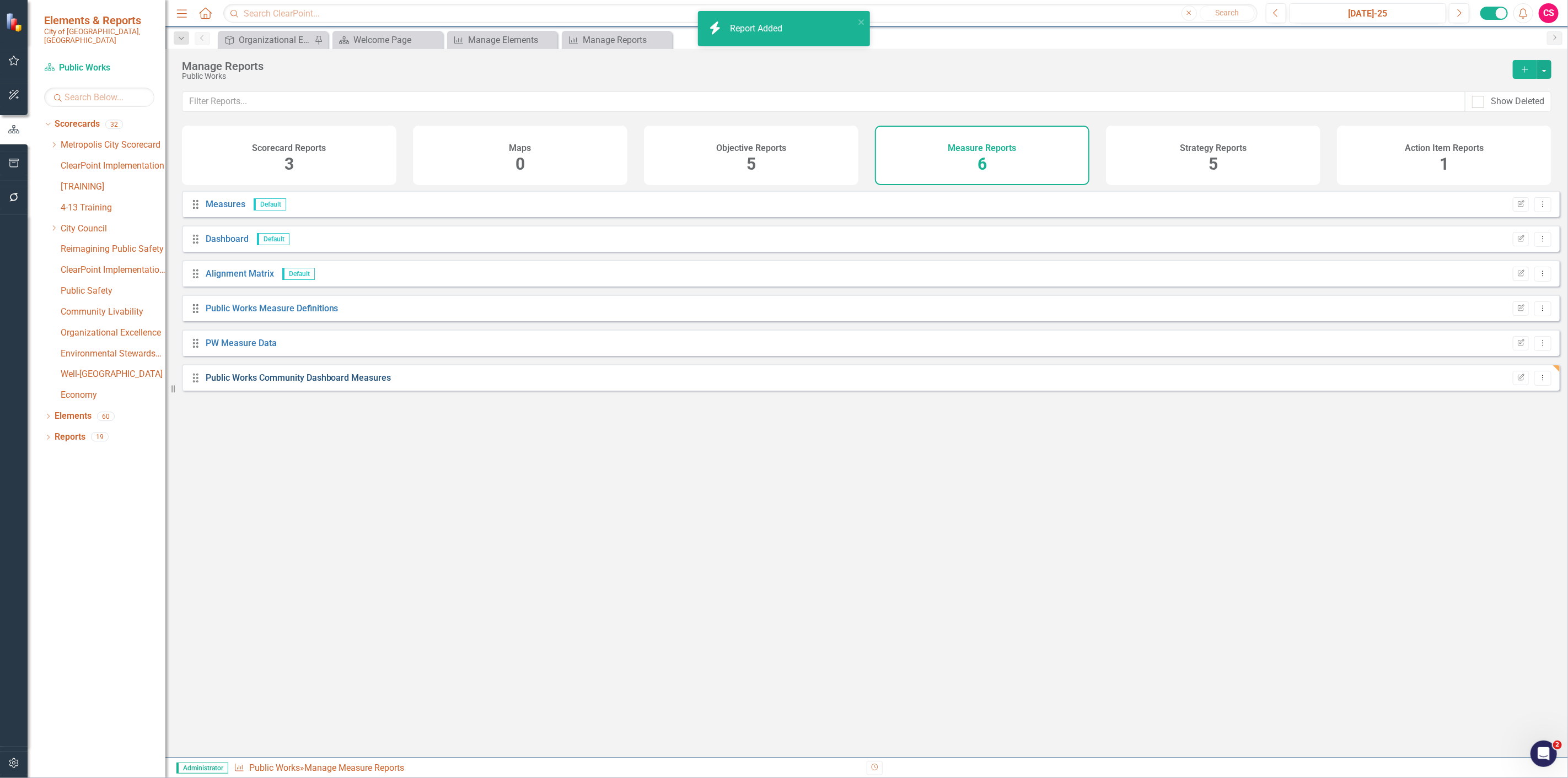
click at [276, 383] on link "Public Works Community Dashboard Measures" at bounding box center [298, 378] width 186 height 10
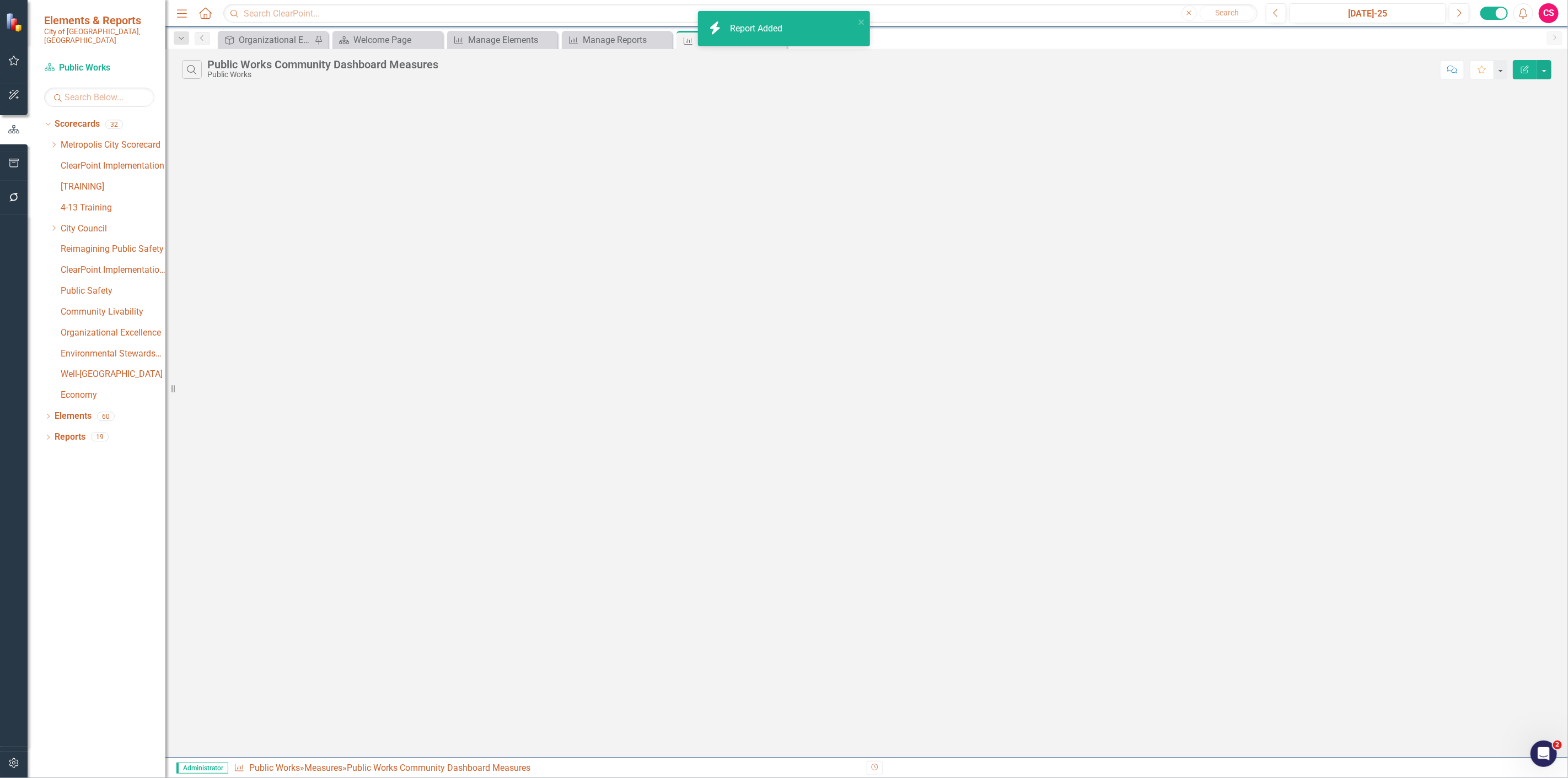
click at [1530, 72] on button "Edit Report" at bounding box center [1525, 70] width 24 height 19
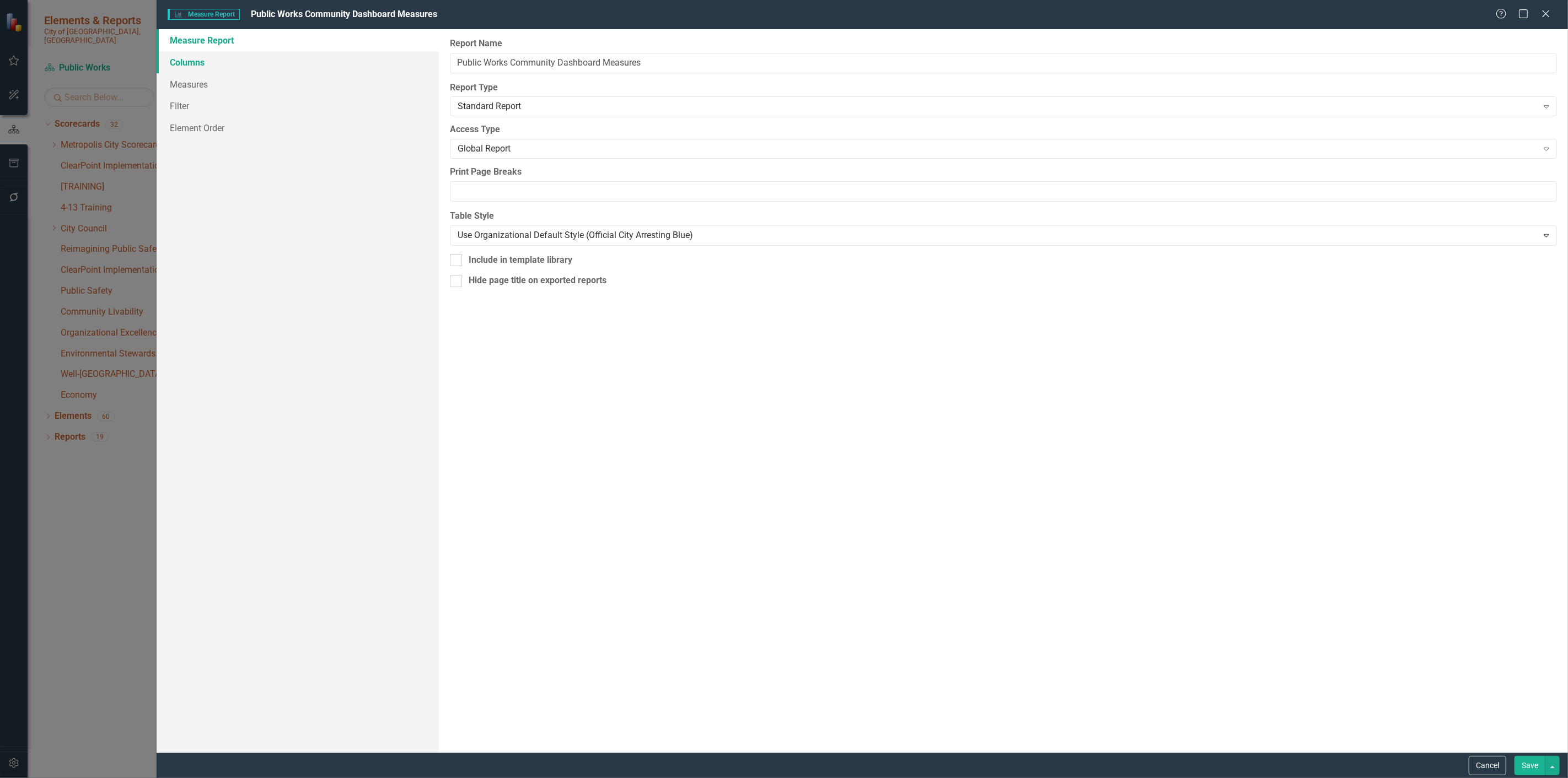
click at [192, 68] on link "Columns" at bounding box center [298, 62] width 282 height 22
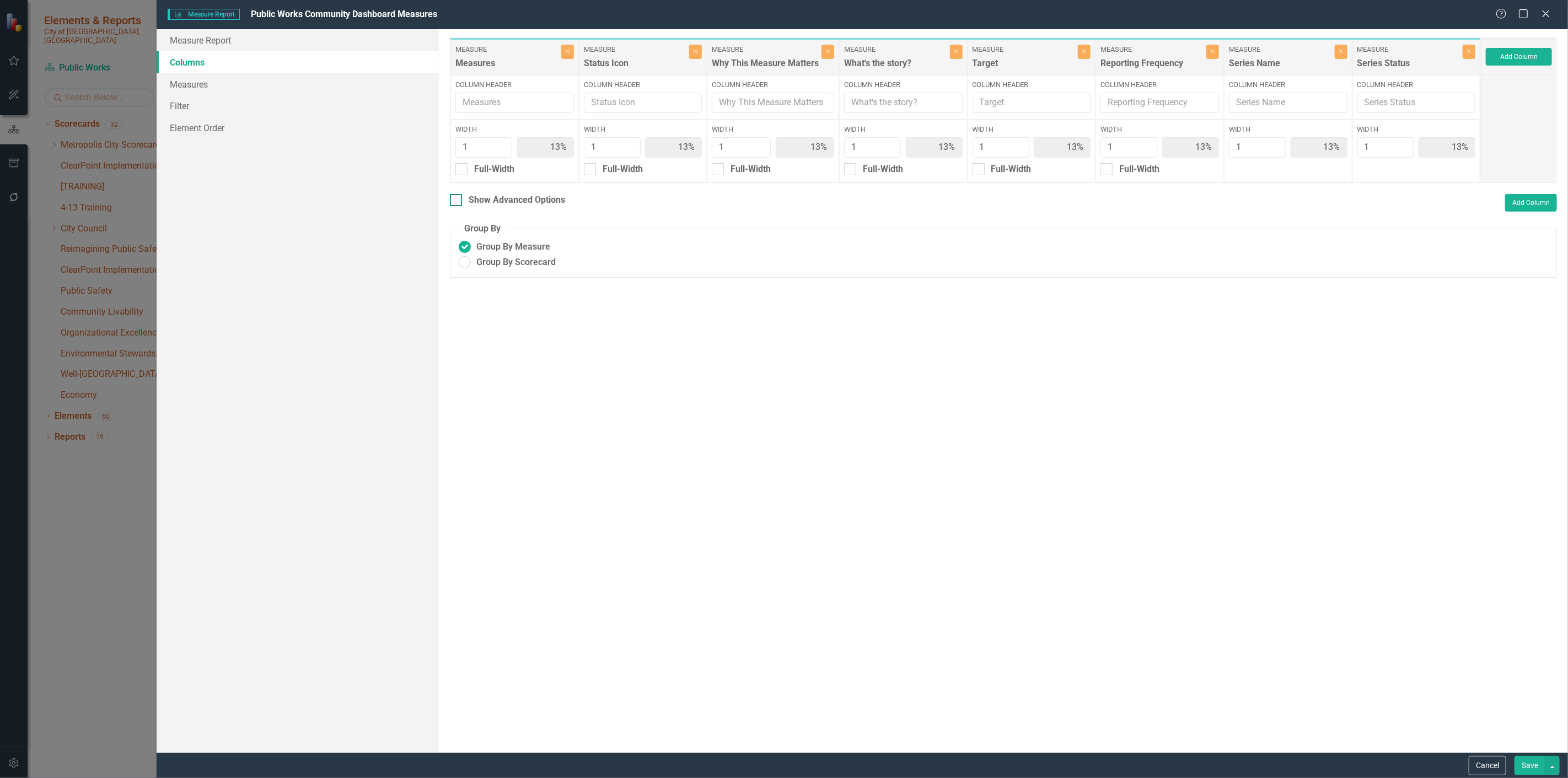
click at [474, 206] on div "Show Advanced Options" at bounding box center [516, 200] width 96 height 13
click at [457, 201] on input "Show Advanced Options" at bounding box center [453, 197] width 7 height 7
checkbox input "true"
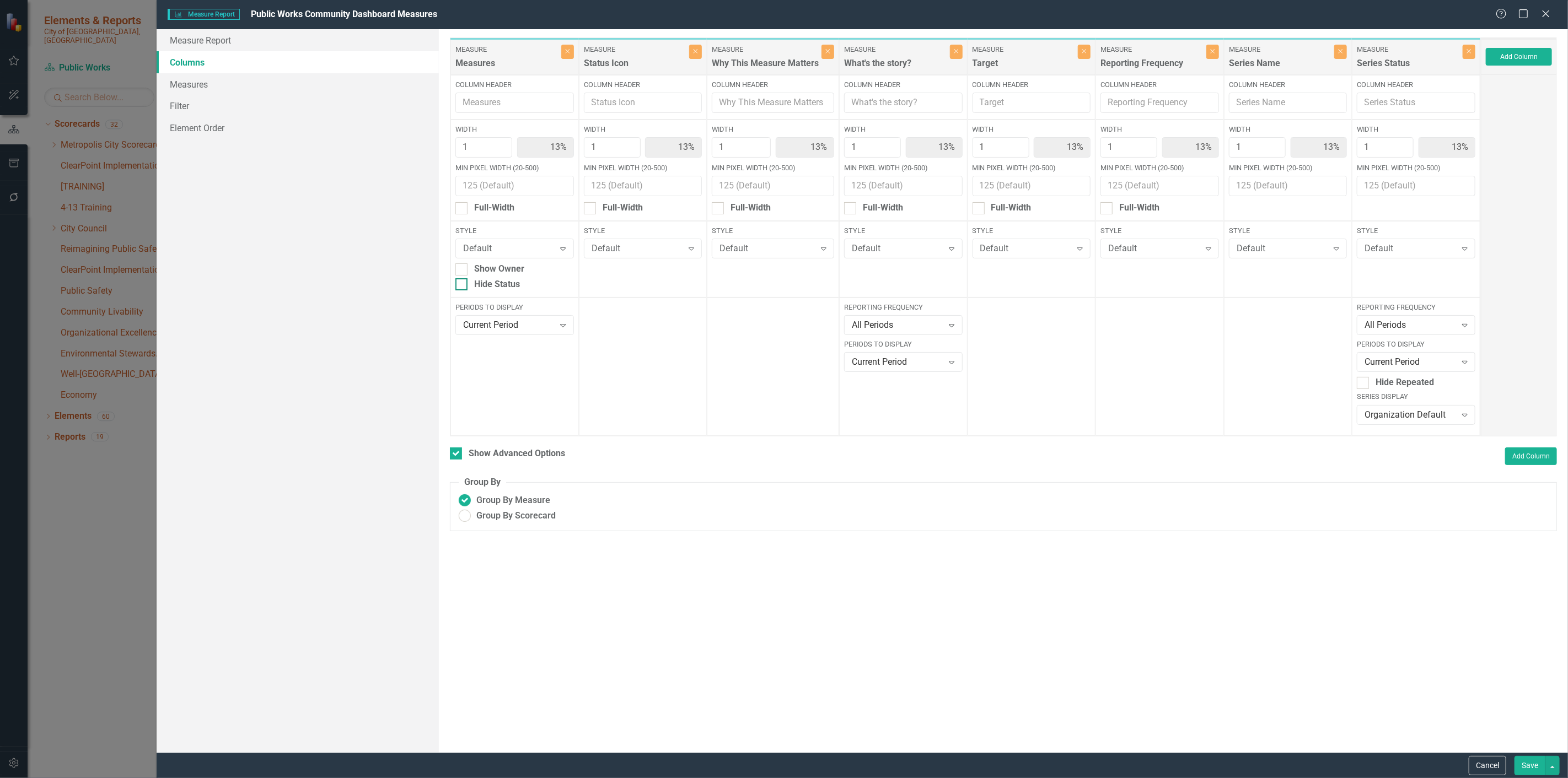
click at [477, 283] on div "Hide Status" at bounding box center [497, 285] width 46 height 13
click at [463, 283] on input "Hide Status" at bounding box center [459, 281] width 7 height 7
checkbox input "true"
click at [1524, 768] on button "Save" at bounding box center [1530, 766] width 31 height 19
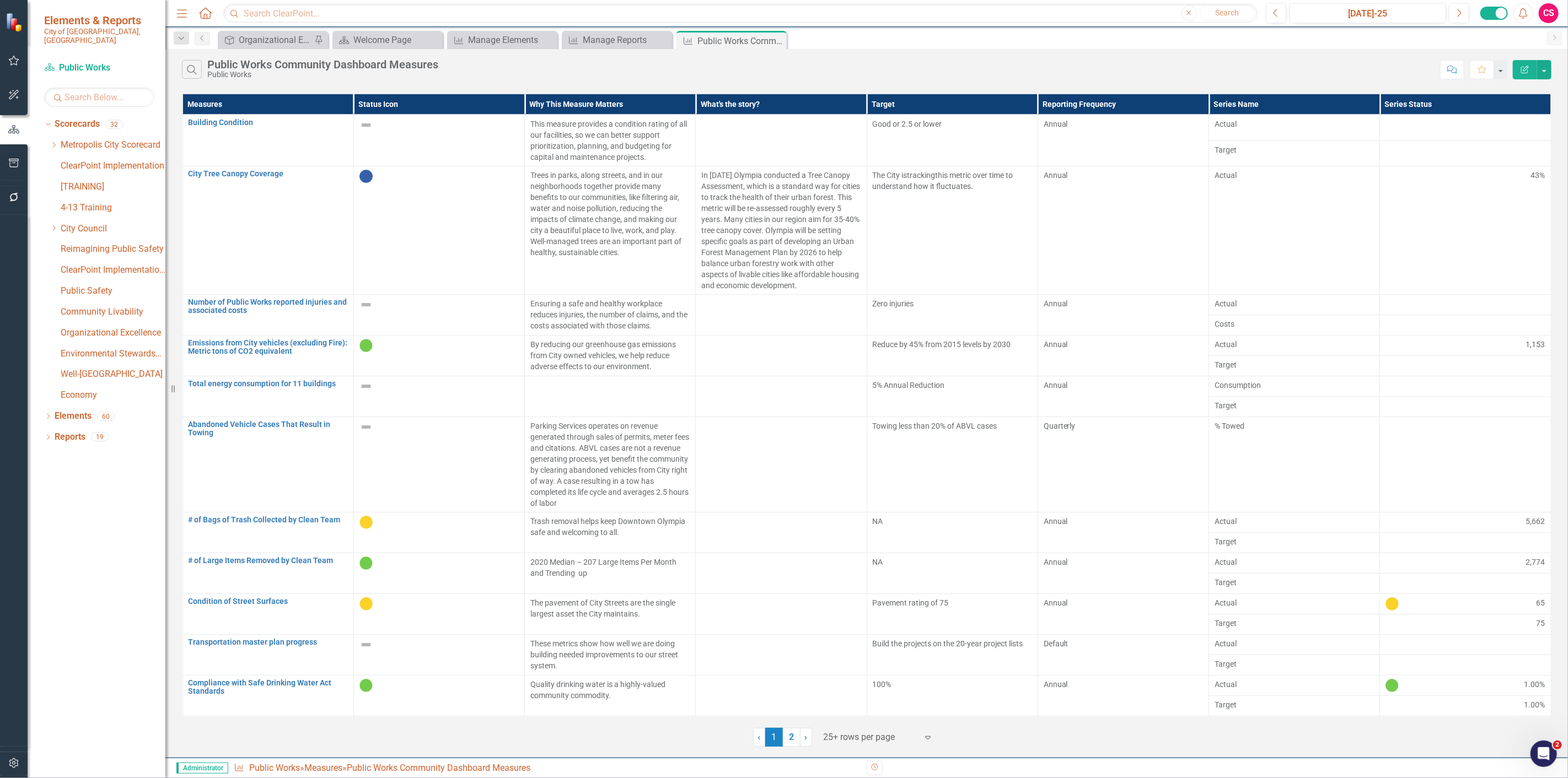
click at [1510, 72] on div "Edit Report" at bounding box center [1529, 70] width 44 height 19
click at [1529, 65] on icon "Edit Report" at bounding box center [1525, 69] width 10 height 8
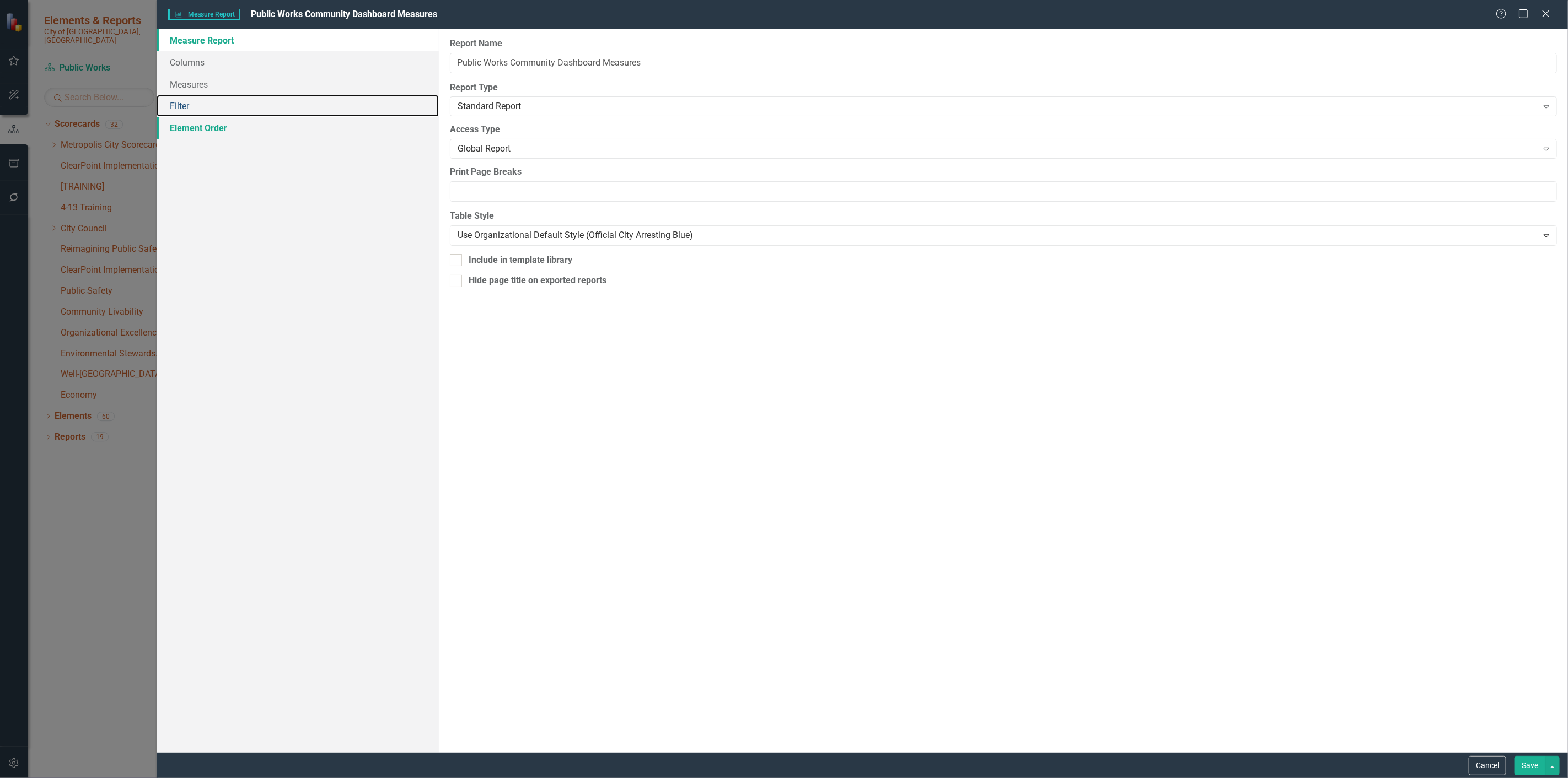
drag, startPoint x: 225, startPoint y: 102, endPoint x: 375, endPoint y: 123, distance: 151.5
click at [225, 102] on link "Filter" at bounding box center [298, 106] width 282 height 22
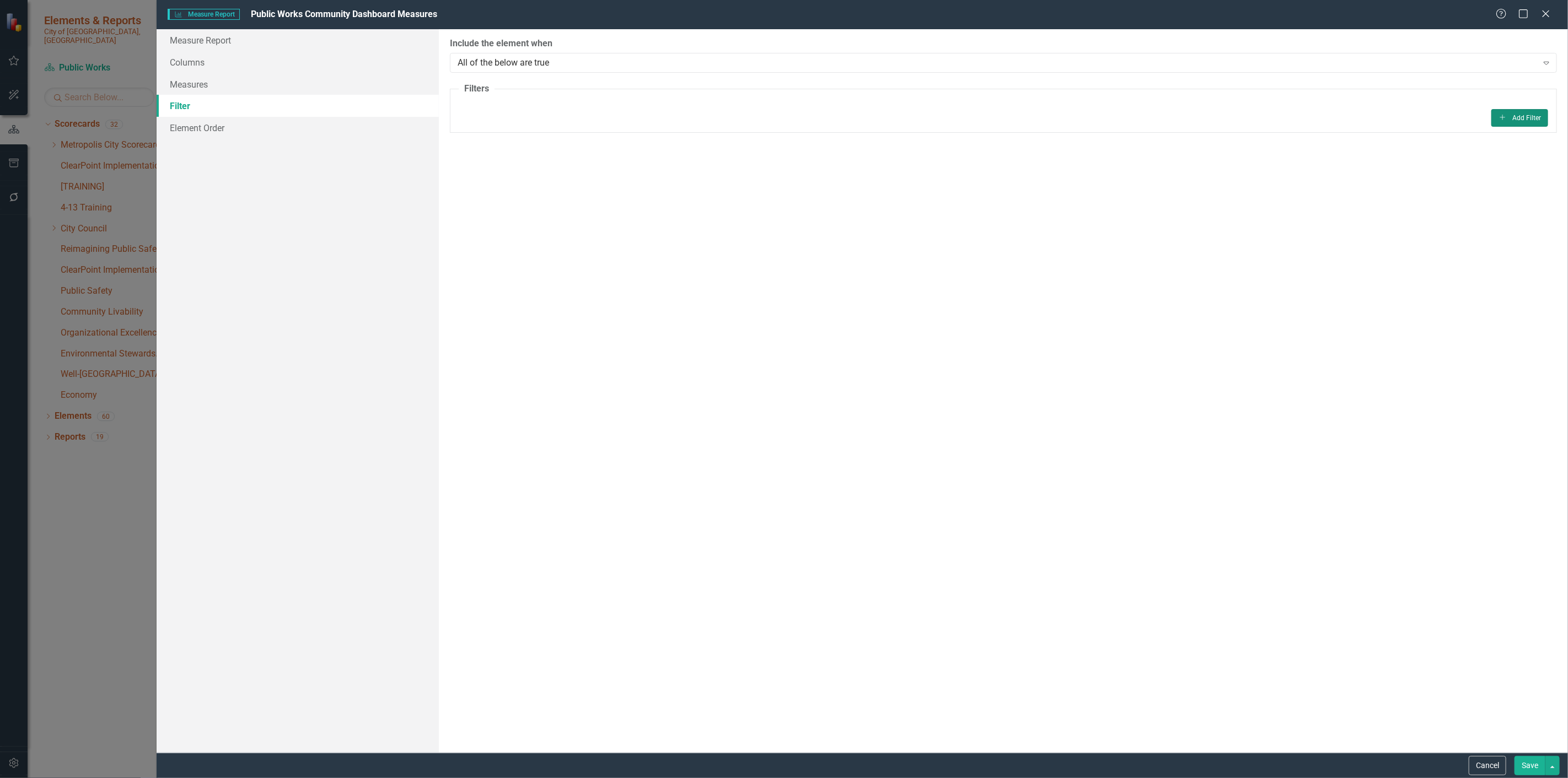
click at [1507, 111] on button "Add Add Filter" at bounding box center [1520, 118] width 57 height 17
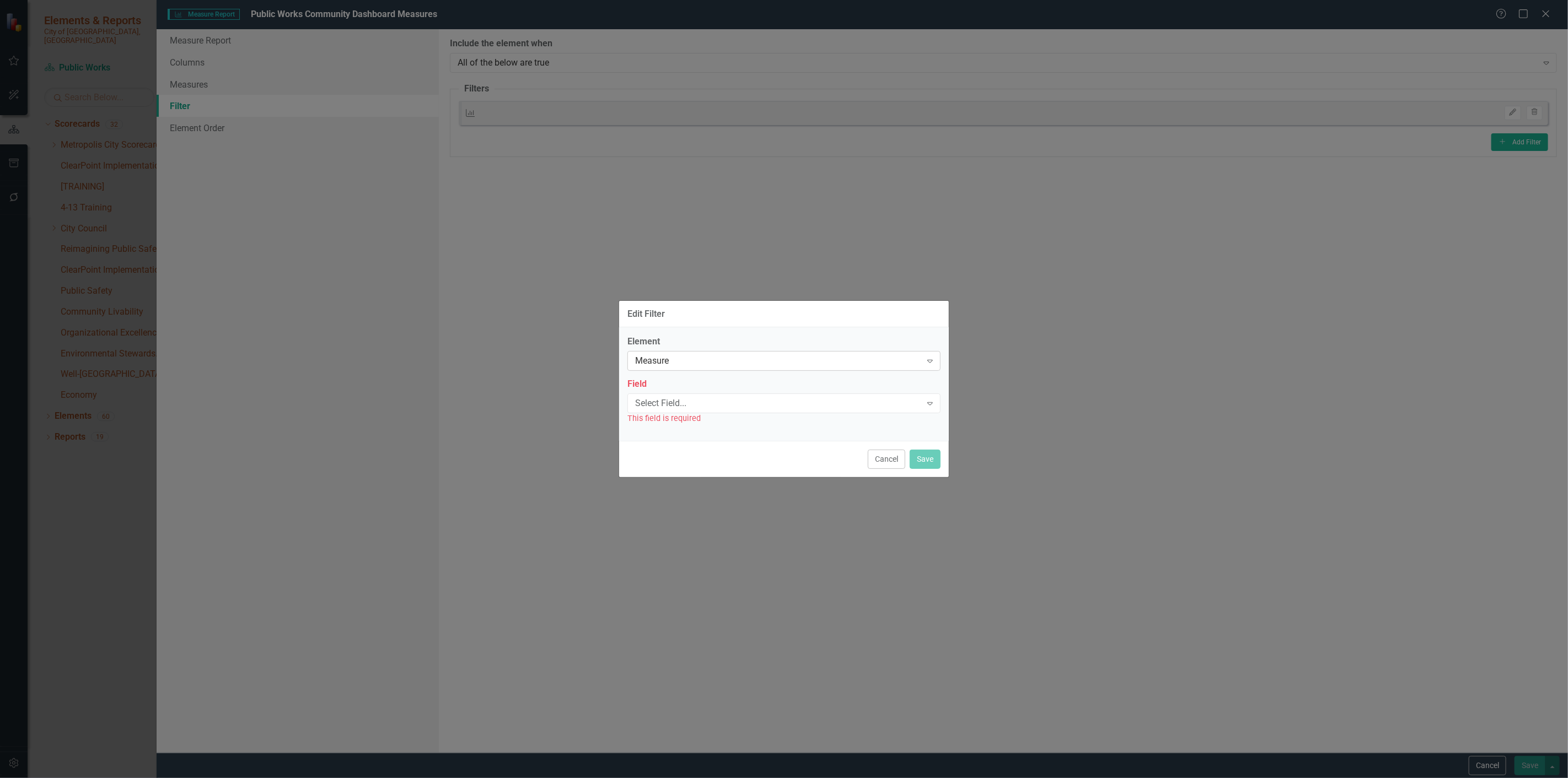
click at [658, 352] on div "Measure Expand" at bounding box center [784, 361] width 313 height 20
click at [663, 397] on div "Measure Series" at bounding box center [786, 398] width 296 height 13
click at [664, 415] on div "Name" at bounding box center [784, 422] width 313 height 18
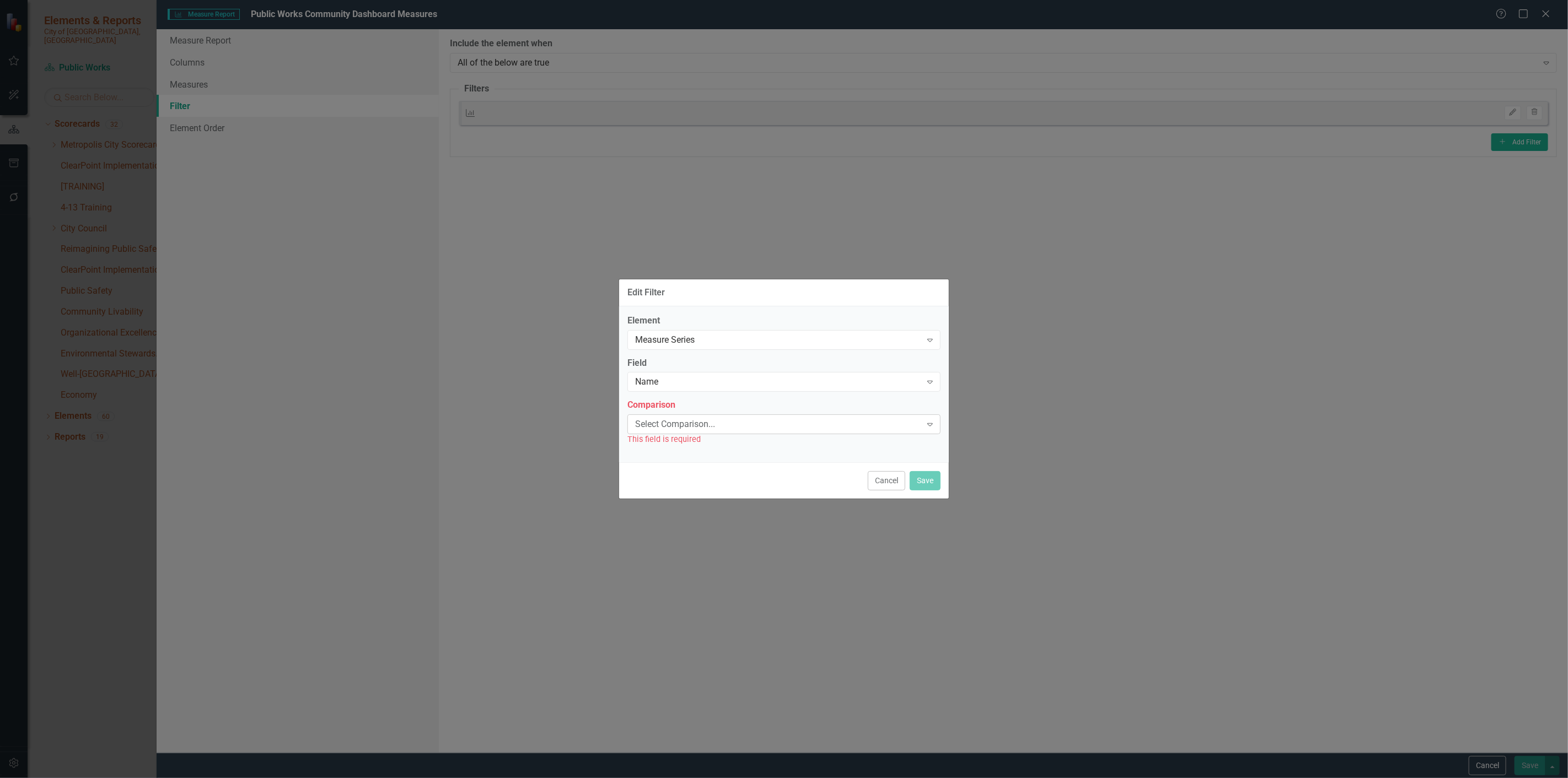
click at [665, 416] on div "Select Comparison... Expand" at bounding box center [784, 424] width 313 height 20
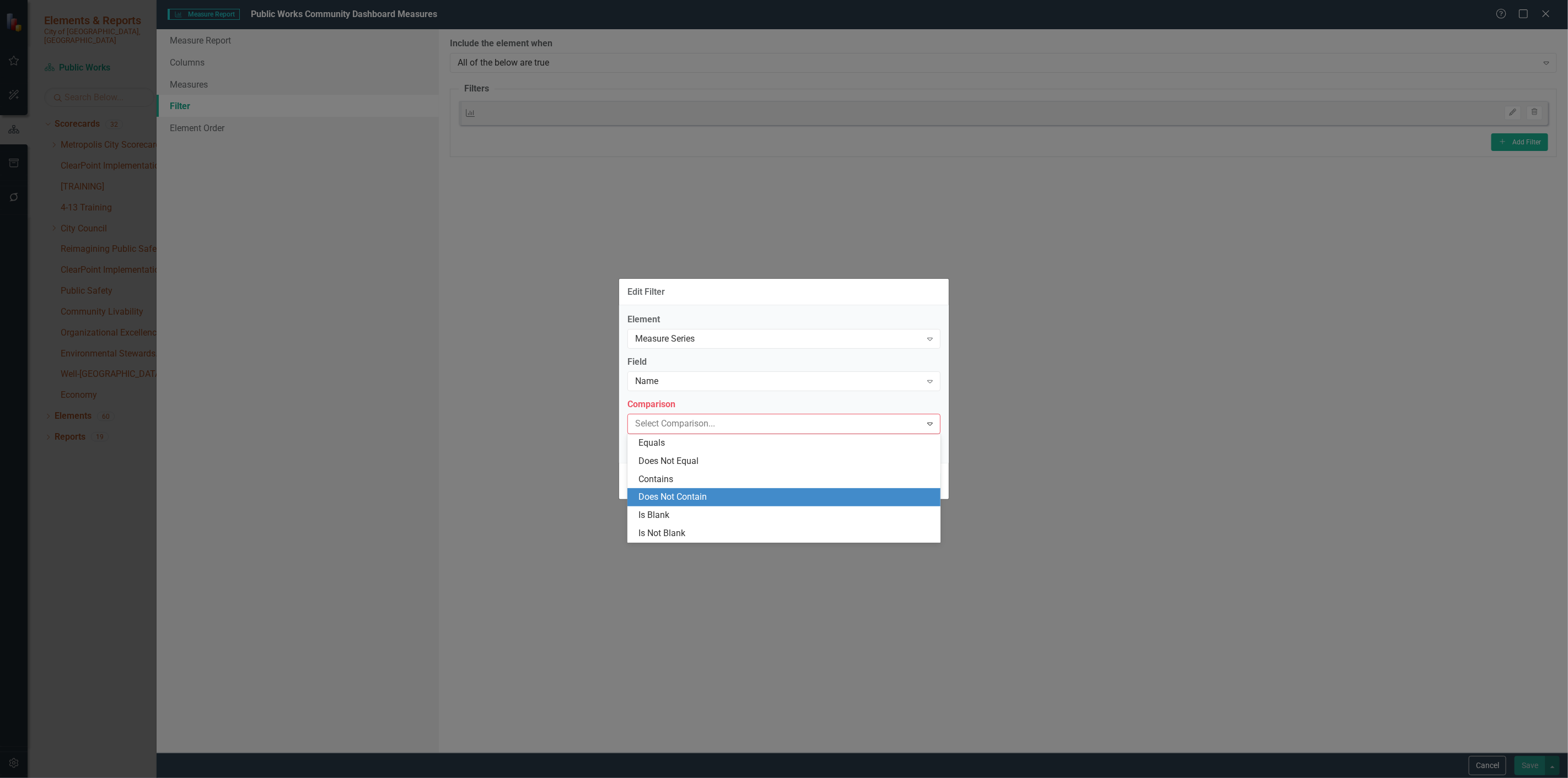
click at [679, 495] on div "Does Not Contain" at bounding box center [786, 497] width 296 height 13
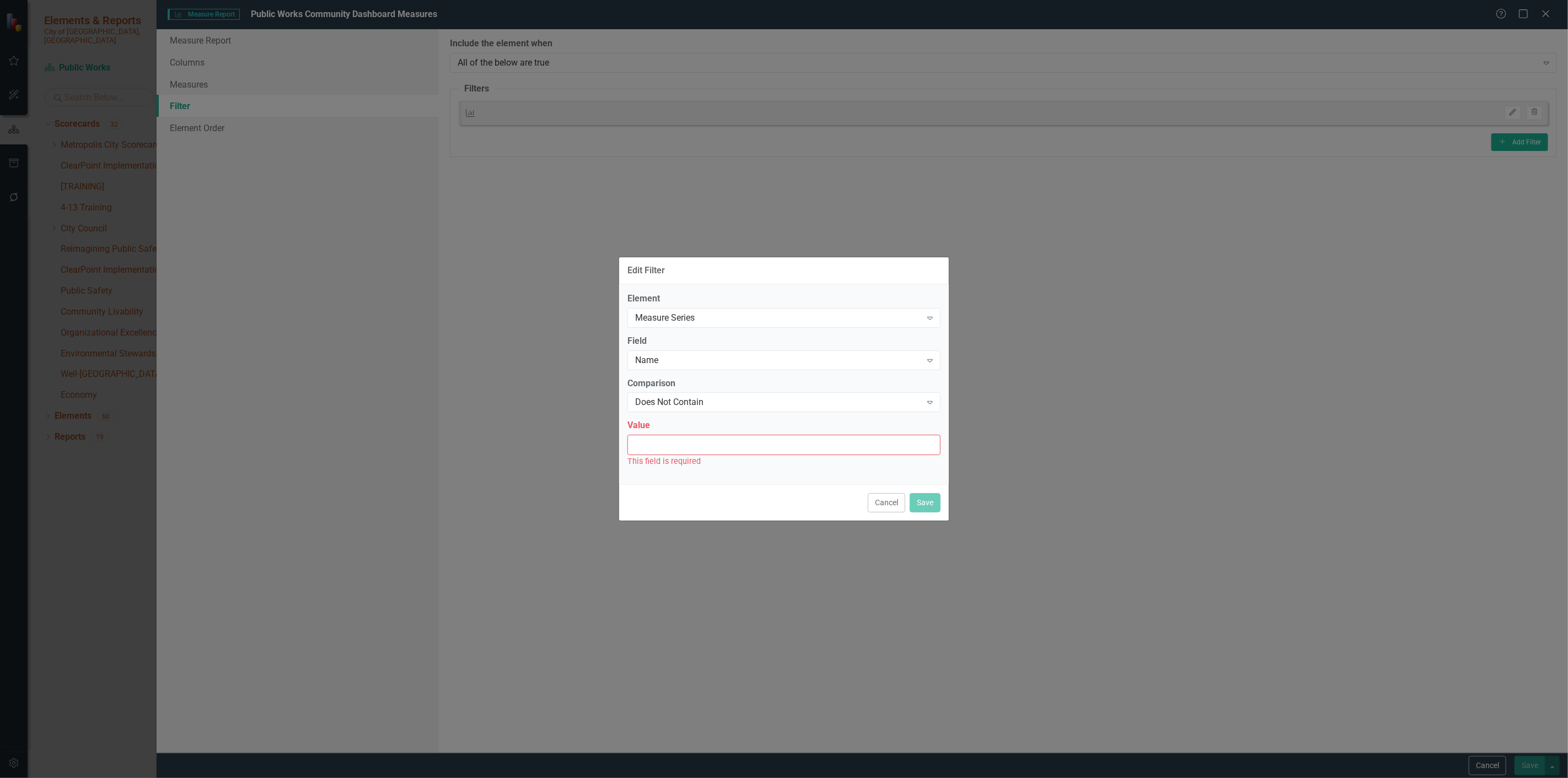
click at [679, 452] on input "Value" at bounding box center [784, 445] width 313 height 21
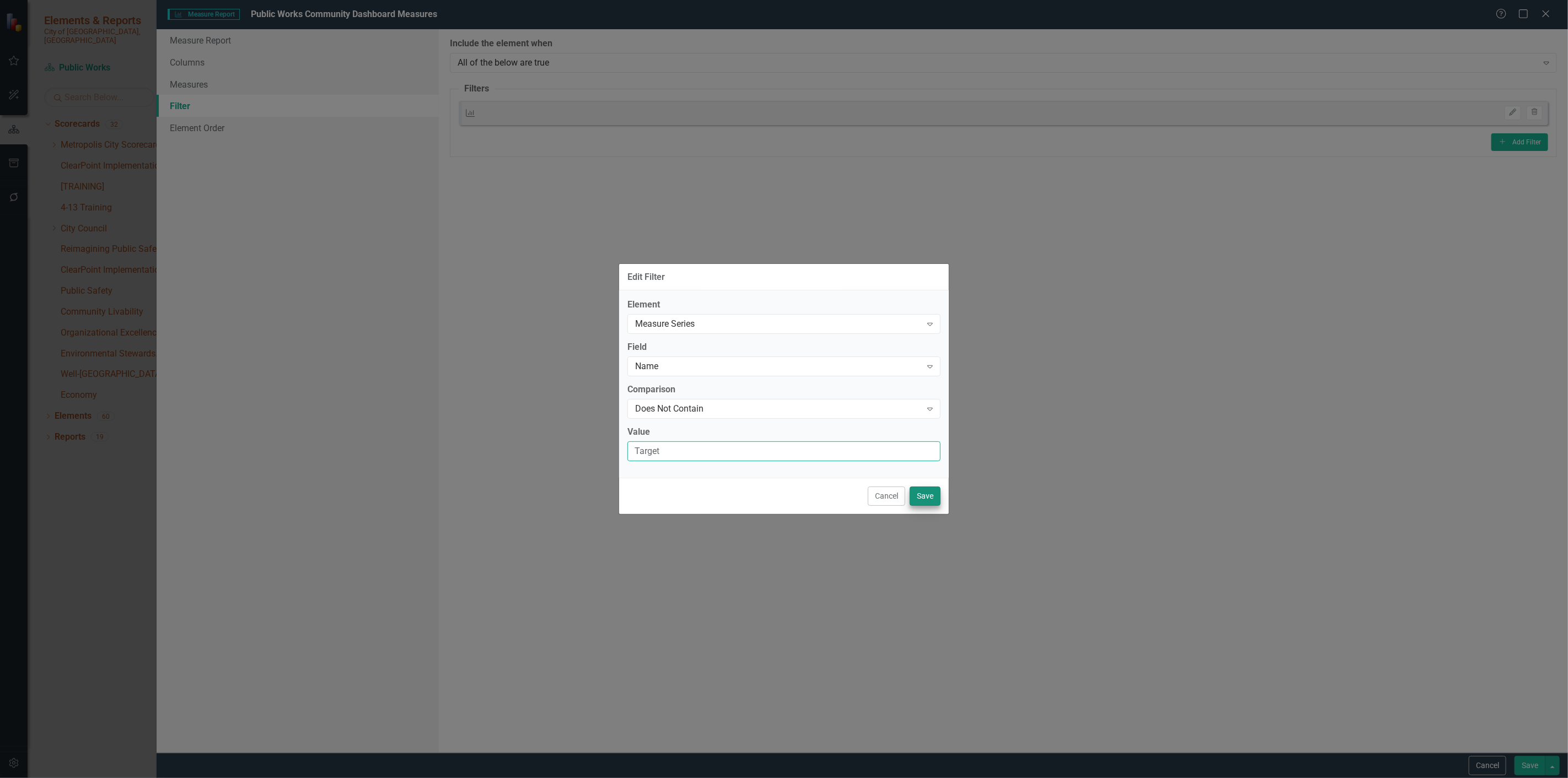
type input "Target"
click at [927, 500] on button "Save" at bounding box center [925, 496] width 31 height 19
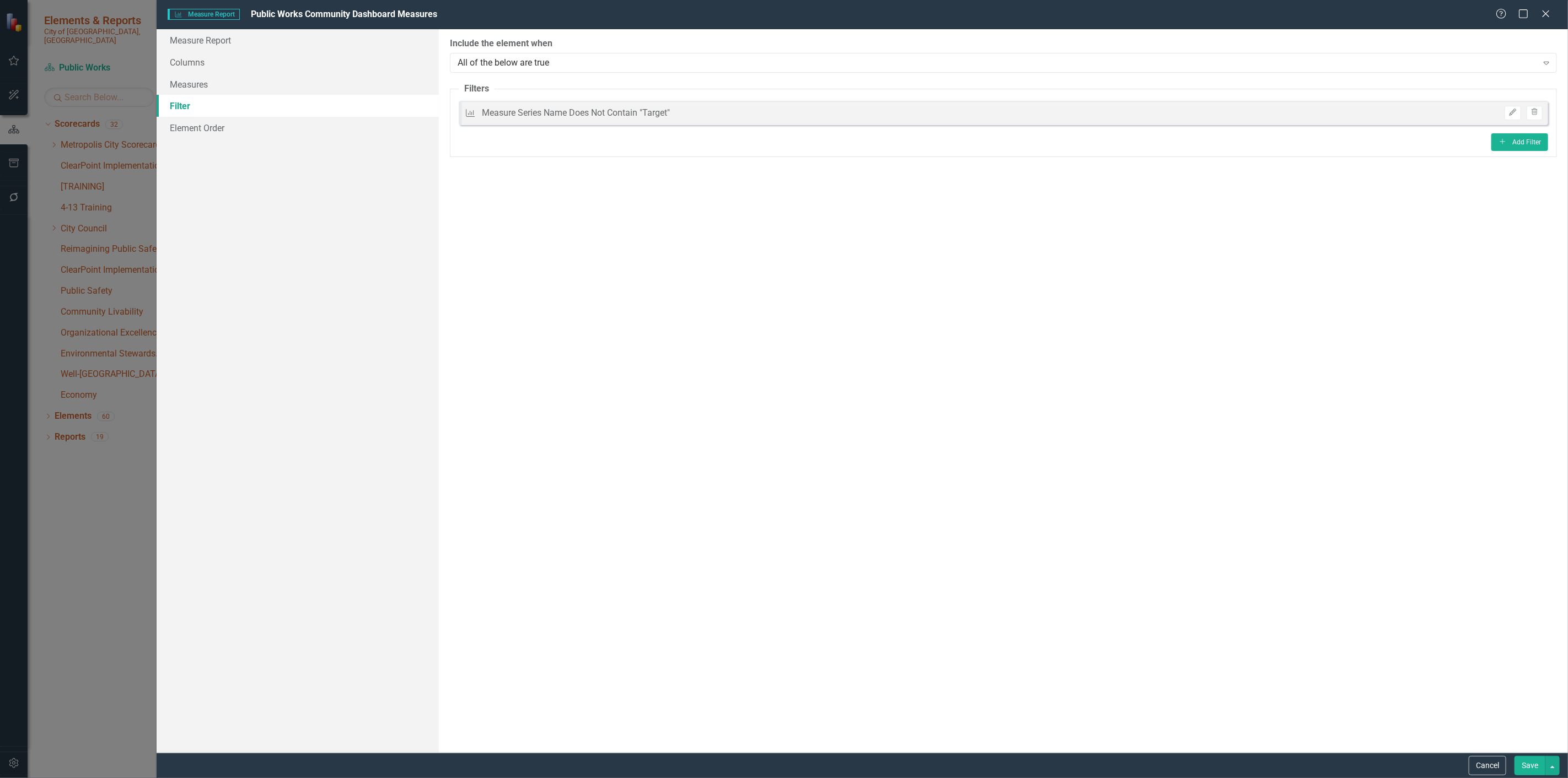
click at [1534, 774] on button "Save" at bounding box center [1530, 766] width 31 height 19
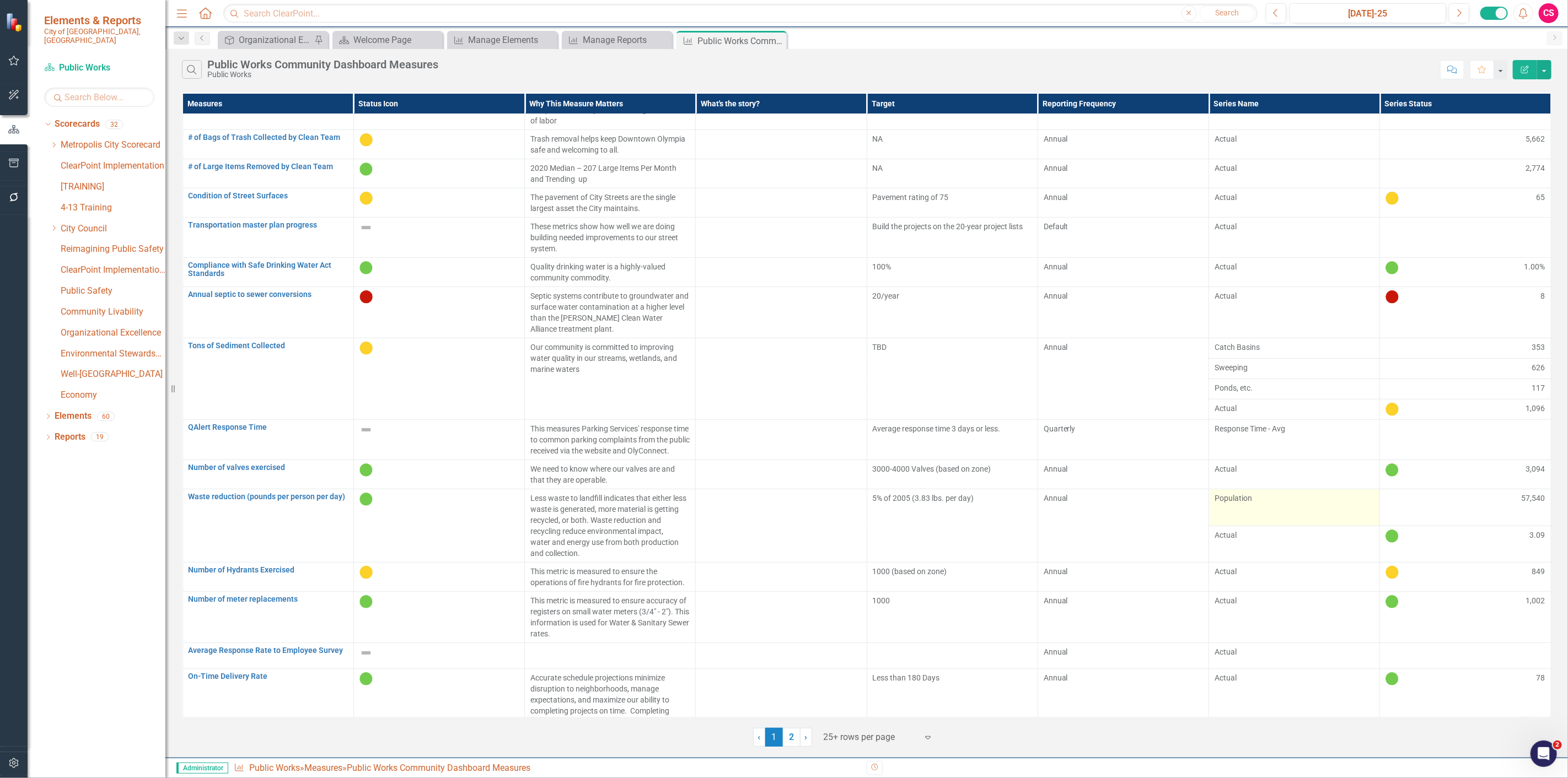
scroll to position [411, 0]
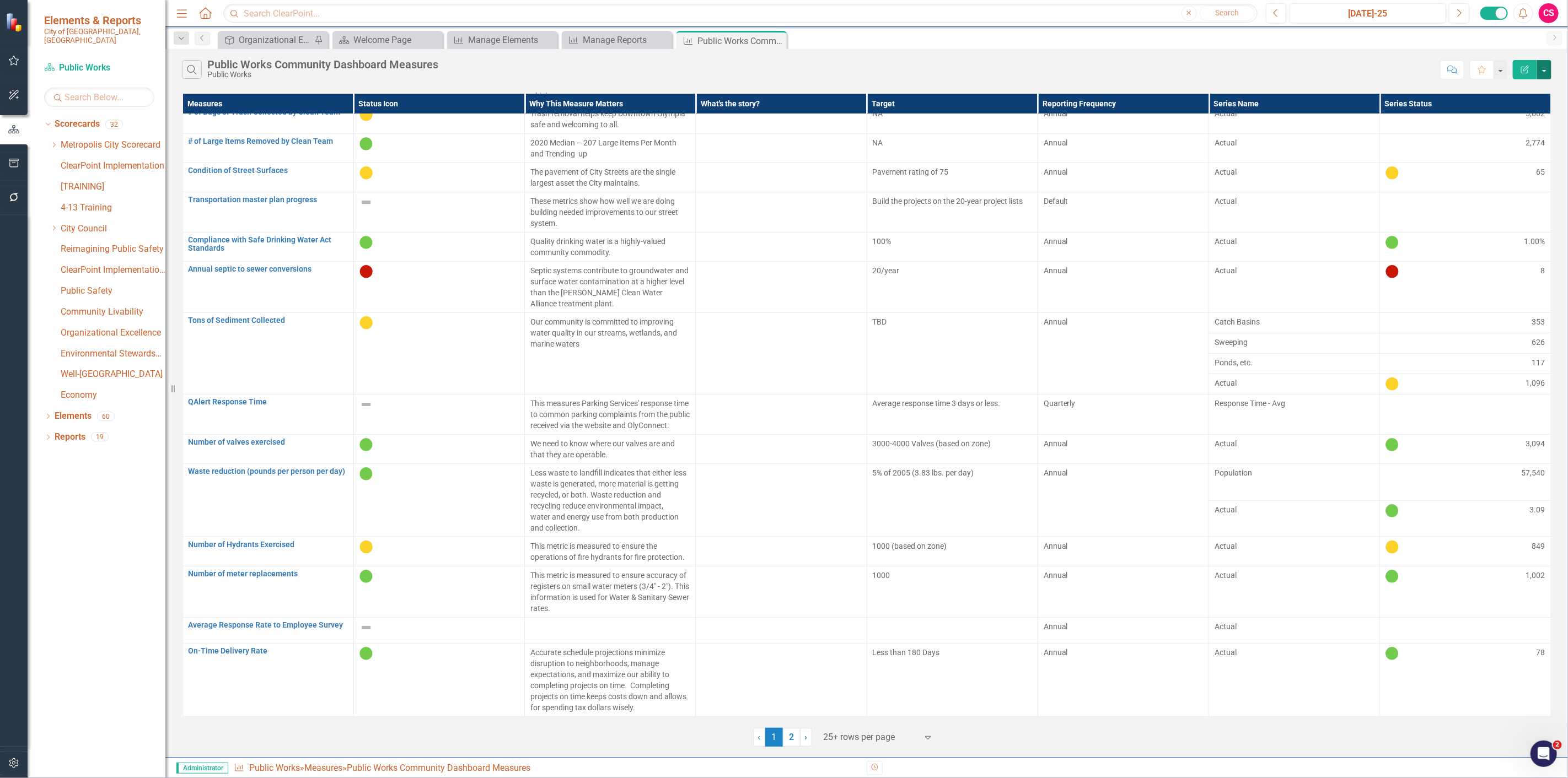
click at [1547, 67] on button "button" at bounding box center [1544, 70] width 14 height 19
click at [1514, 140] on link "Excel Export to Excel" at bounding box center [1507, 133] width 87 height 21
click at [1523, 59] on div "Search Public Works Community Dashboard Measures Public Works Comment Favorite …" at bounding box center [867, 67] width 1402 height 36
click at [1524, 63] on button "Edit Report" at bounding box center [1525, 70] width 24 height 19
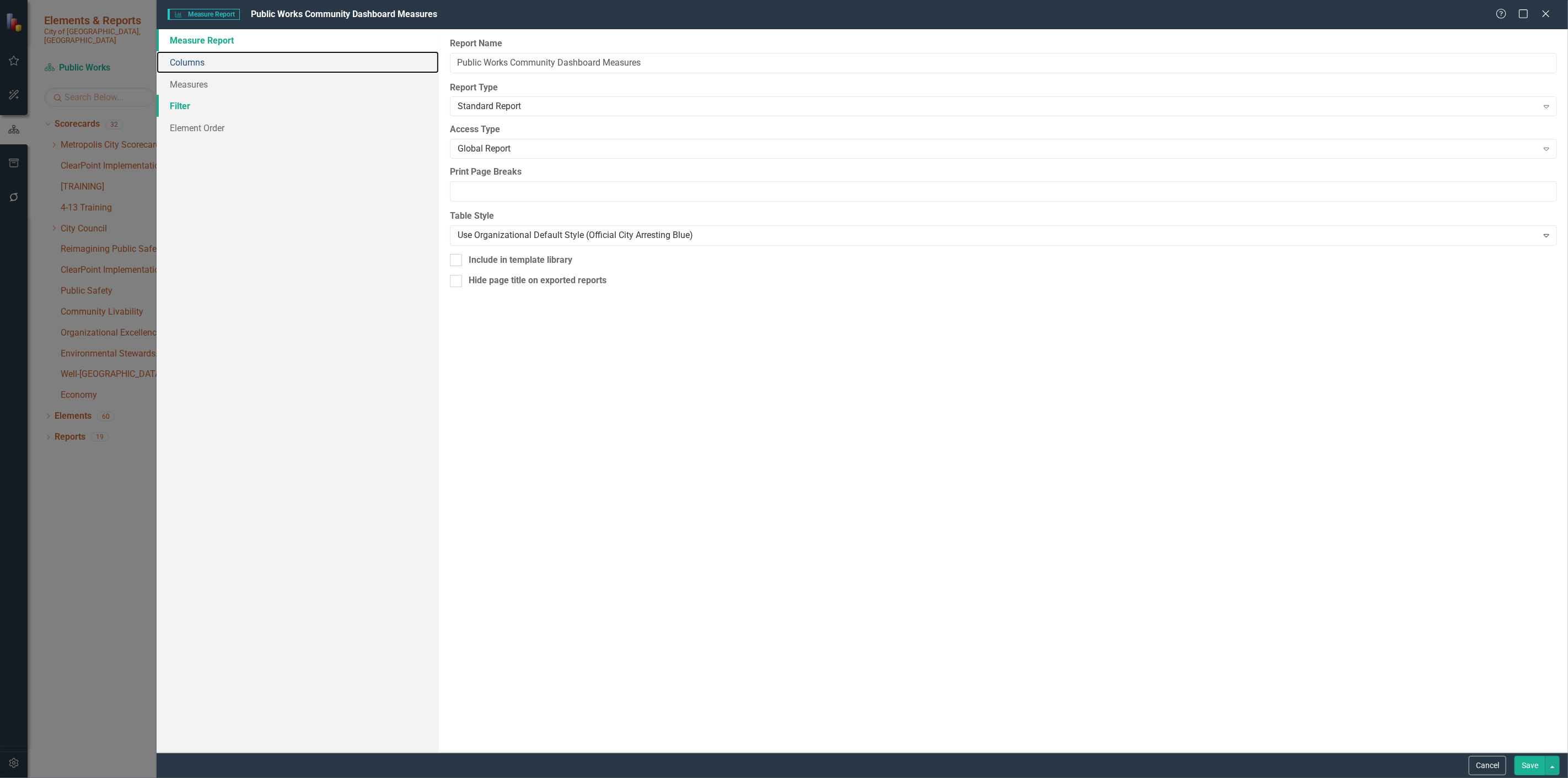
drag, startPoint x: 267, startPoint y: 55, endPoint x: 357, endPoint y: 112, distance: 106.5
click at [267, 56] on link "Columns" at bounding box center [298, 62] width 282 height 22
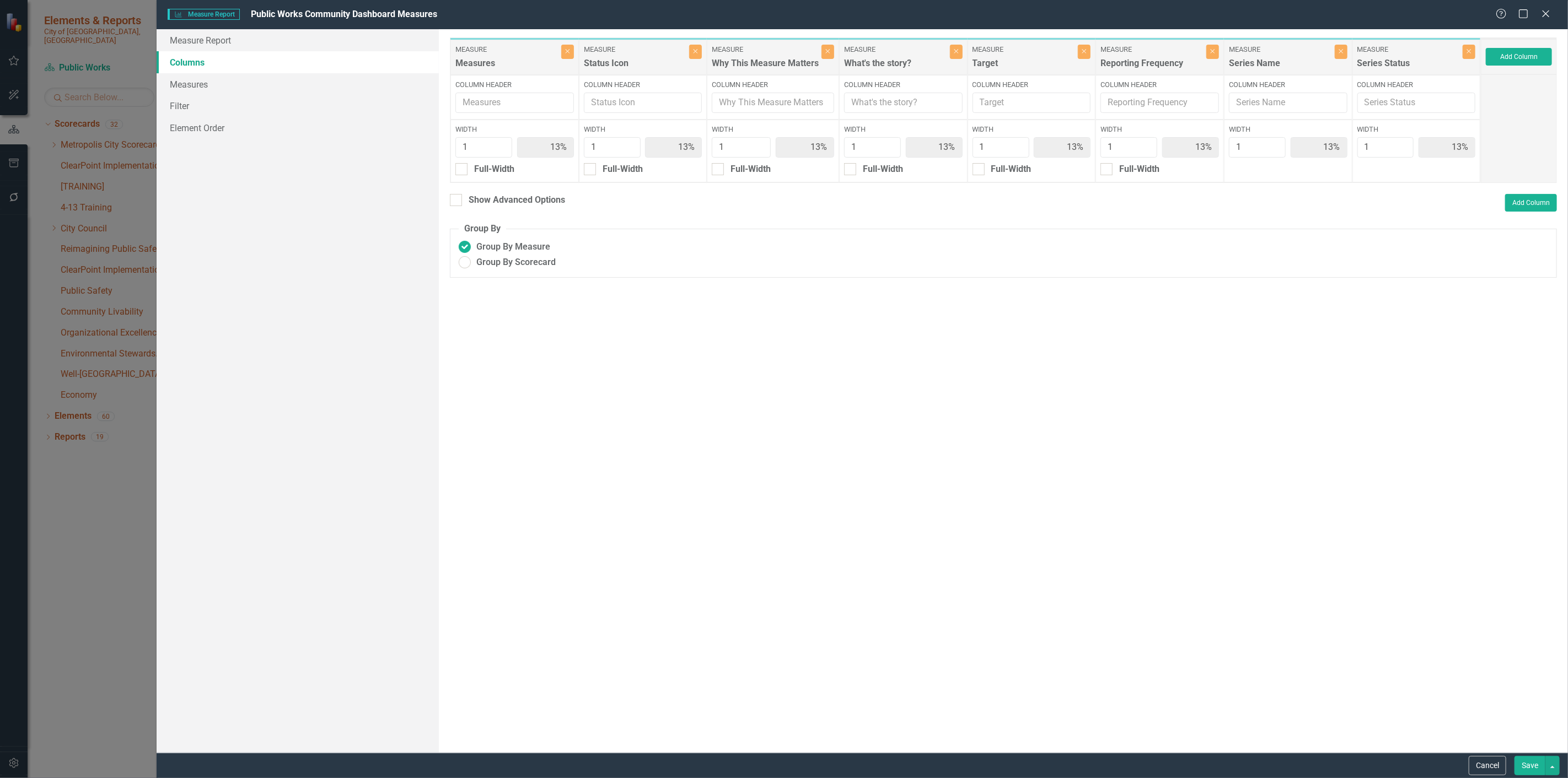
drag, startPoint x: 478, startPoint y: 195, endPoint x: 730, endPoint y: 277, distance: 265.0
click at [480, 195] on div "Show Advanced Options" at bounding box center [516, 200] width 96 height 13
click at [457, 195] on input "Show Advanced Options" at bounding box center [453, 197] width 7 height 7
checkbox input "true"
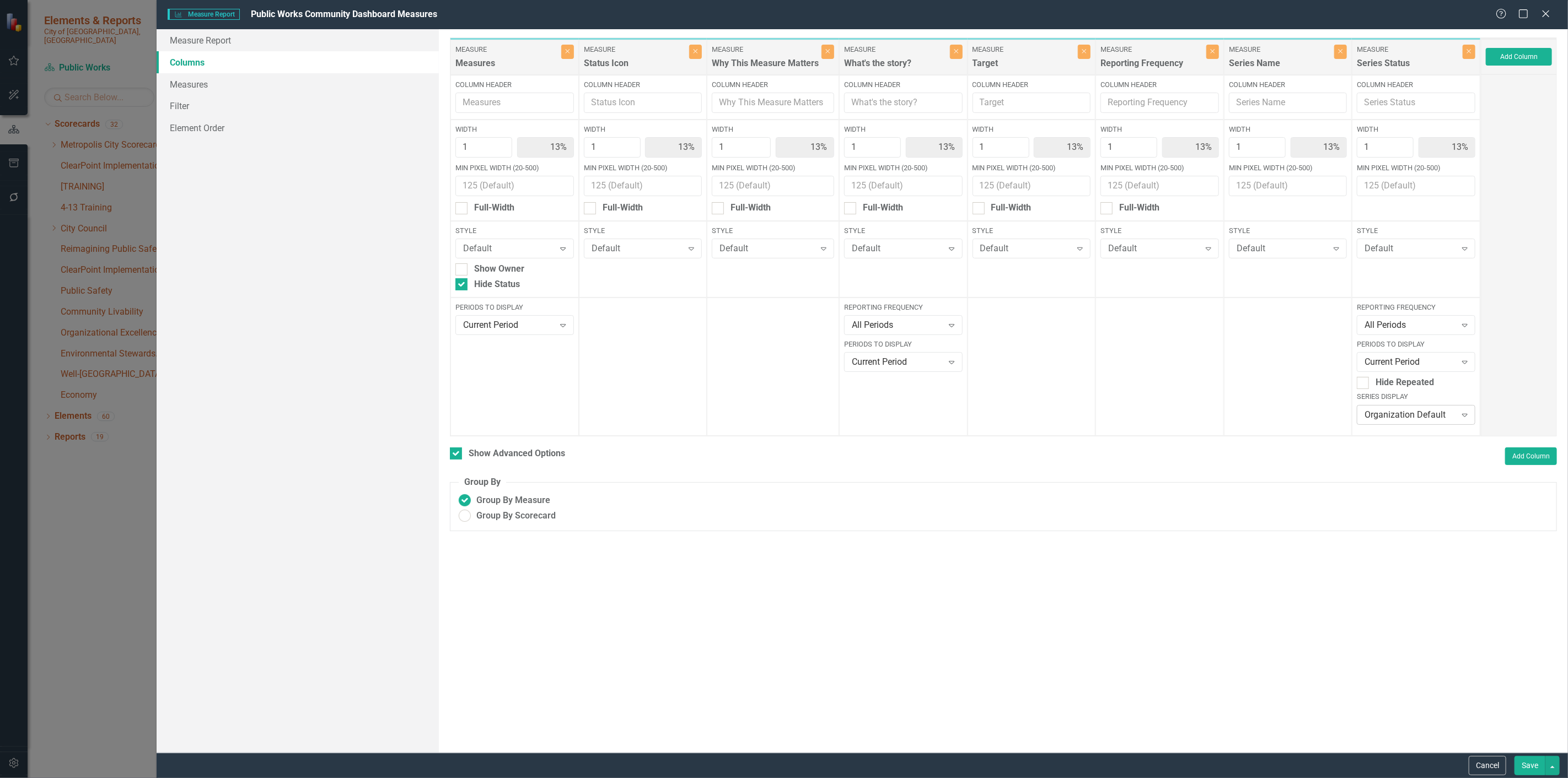
click at [1400, 415] on div "Organization Default" at bounding box center [1410, 415] width 91 height 13
click at [1397, 482] on div "None" at bounding box center [1419, 488] width 100 height 13
click at [1527, 770] on button "Save" at bounding box center [1530, 766] width 31 height 19
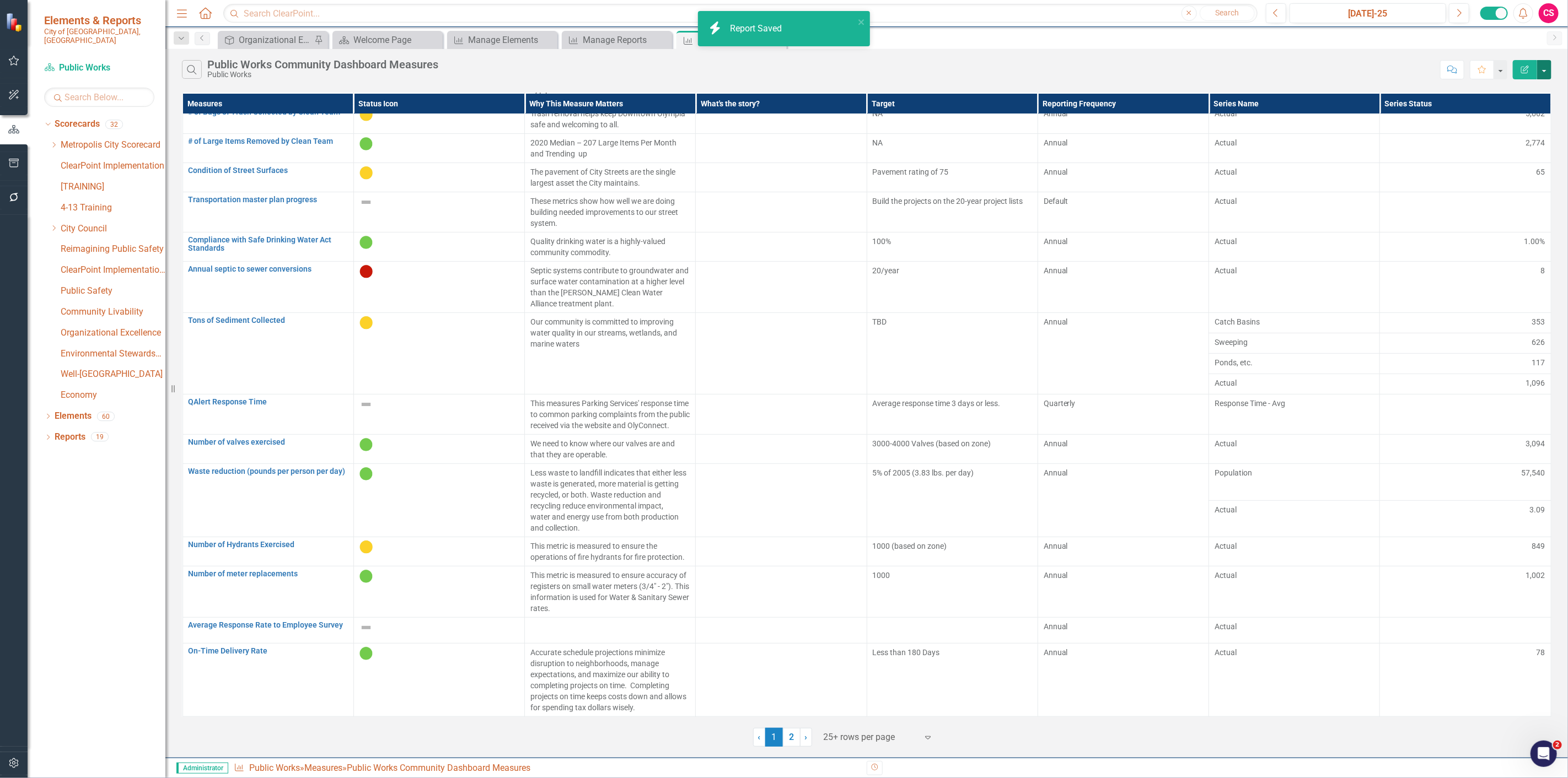
click at [1543, 72] on button "button" at bounding box center [1544, 70] width 14 height 19
click at [1392, 75] on div "Search Public Works Community Dashboard Measures Public Works" at bounding box center [808, 69] width 1253 height 19
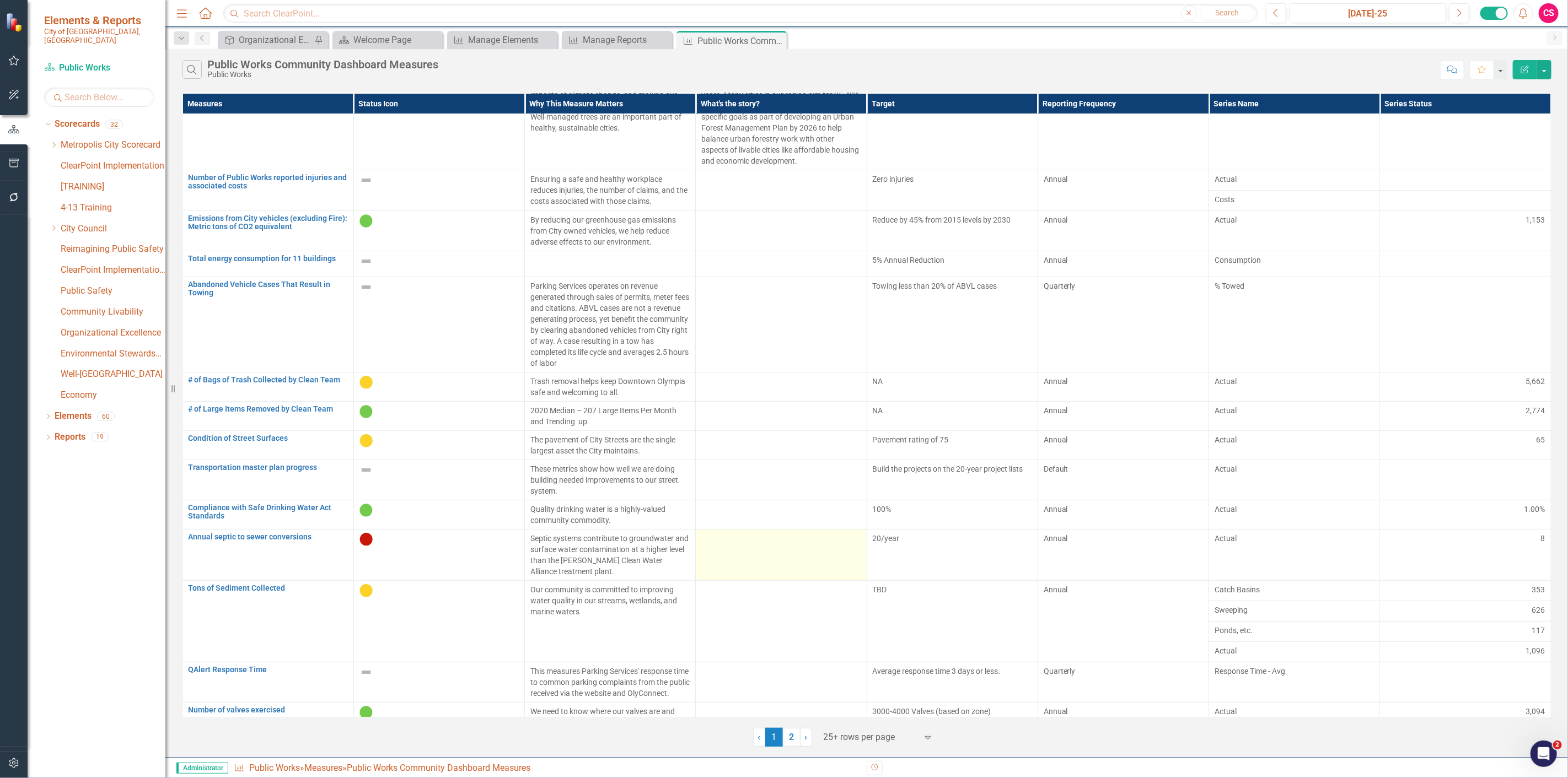
scroll to position [0, 0]
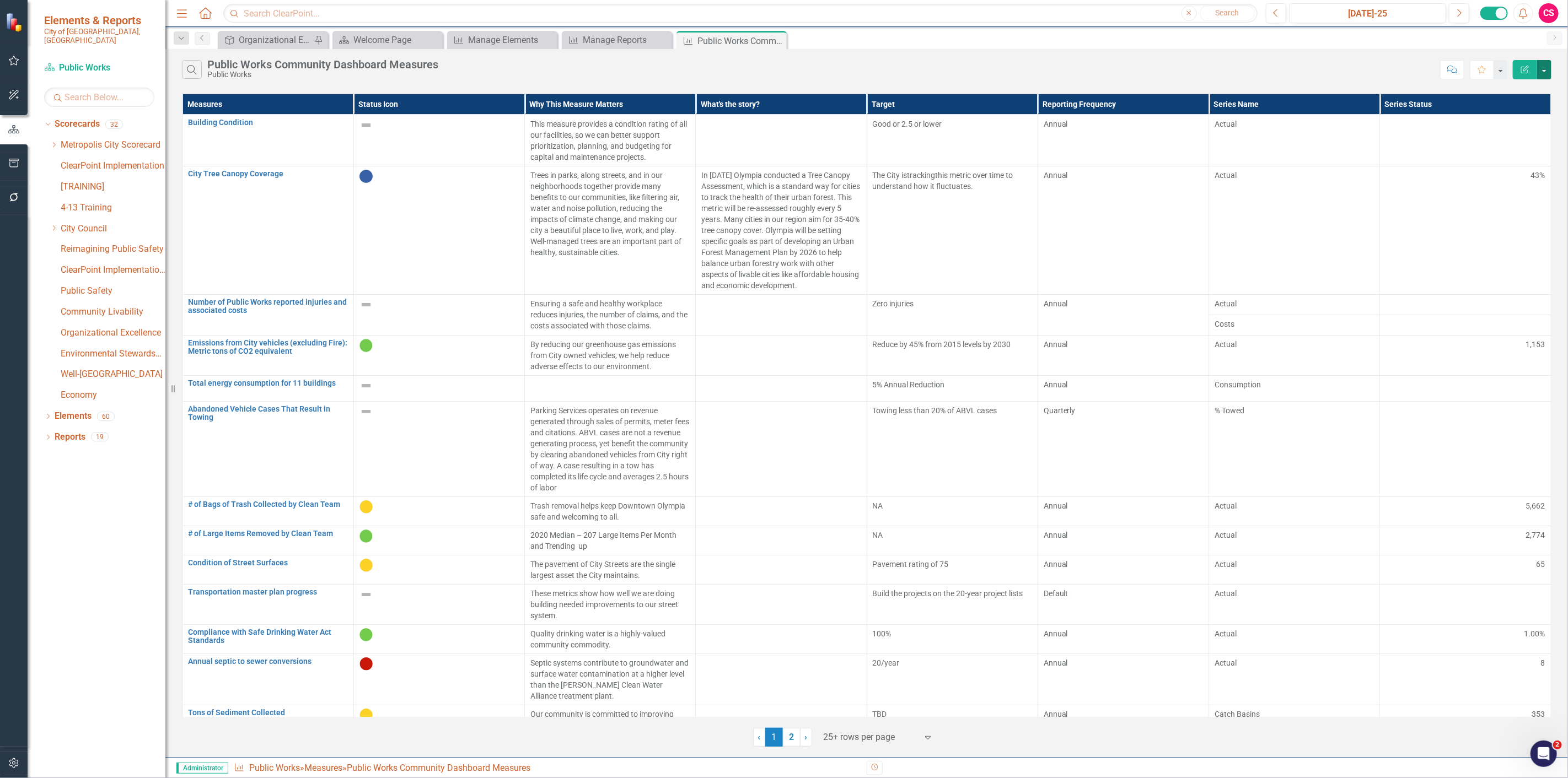
click at [1540, 72] on button "button" at bounding box center [1544, 70] width 14 height 19
click at [1513, 134] on link "Excel Export to Excel" at bounding box center [1507, 133] width 87 height 21
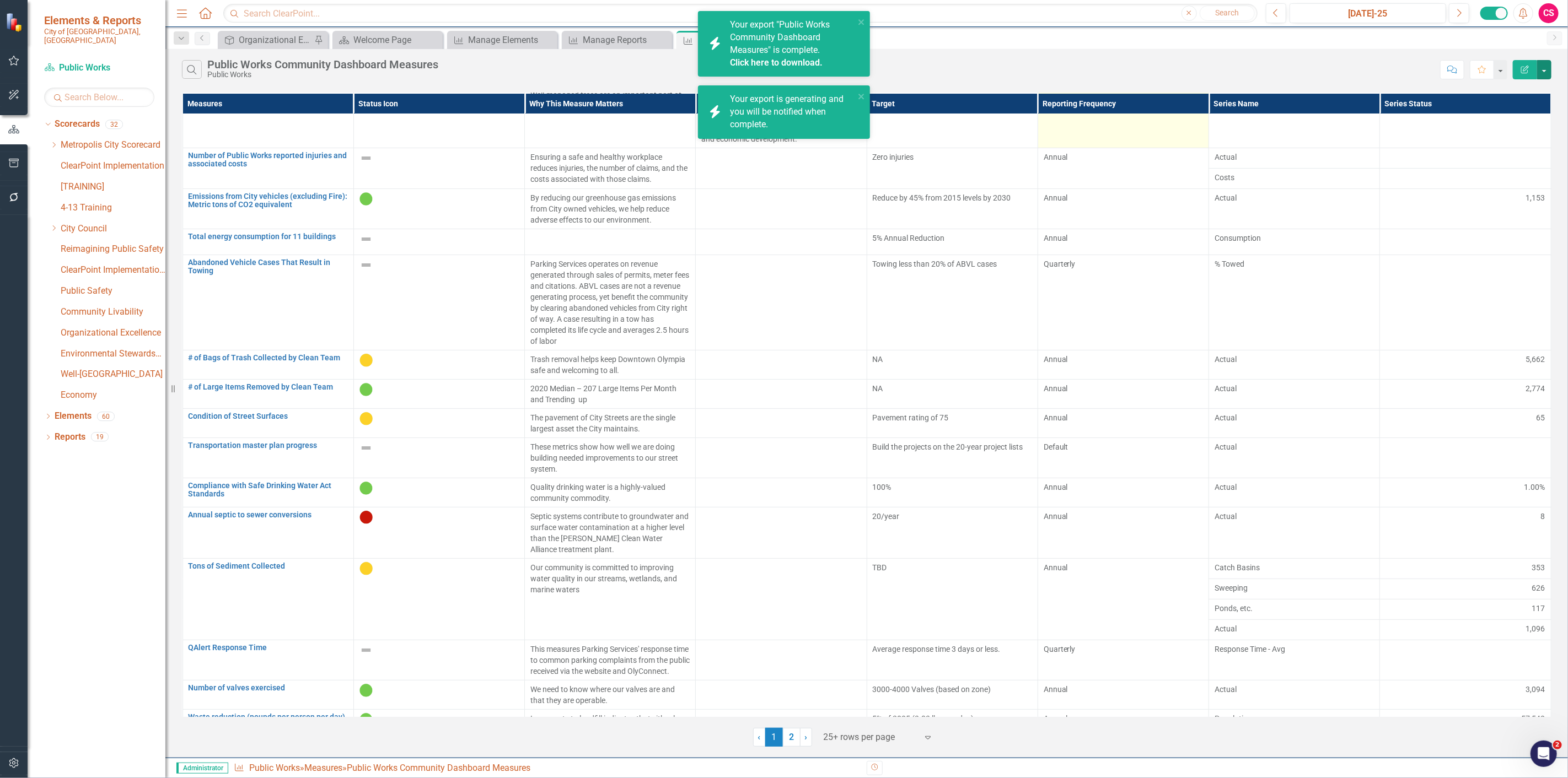
scroll to position [411, 0]
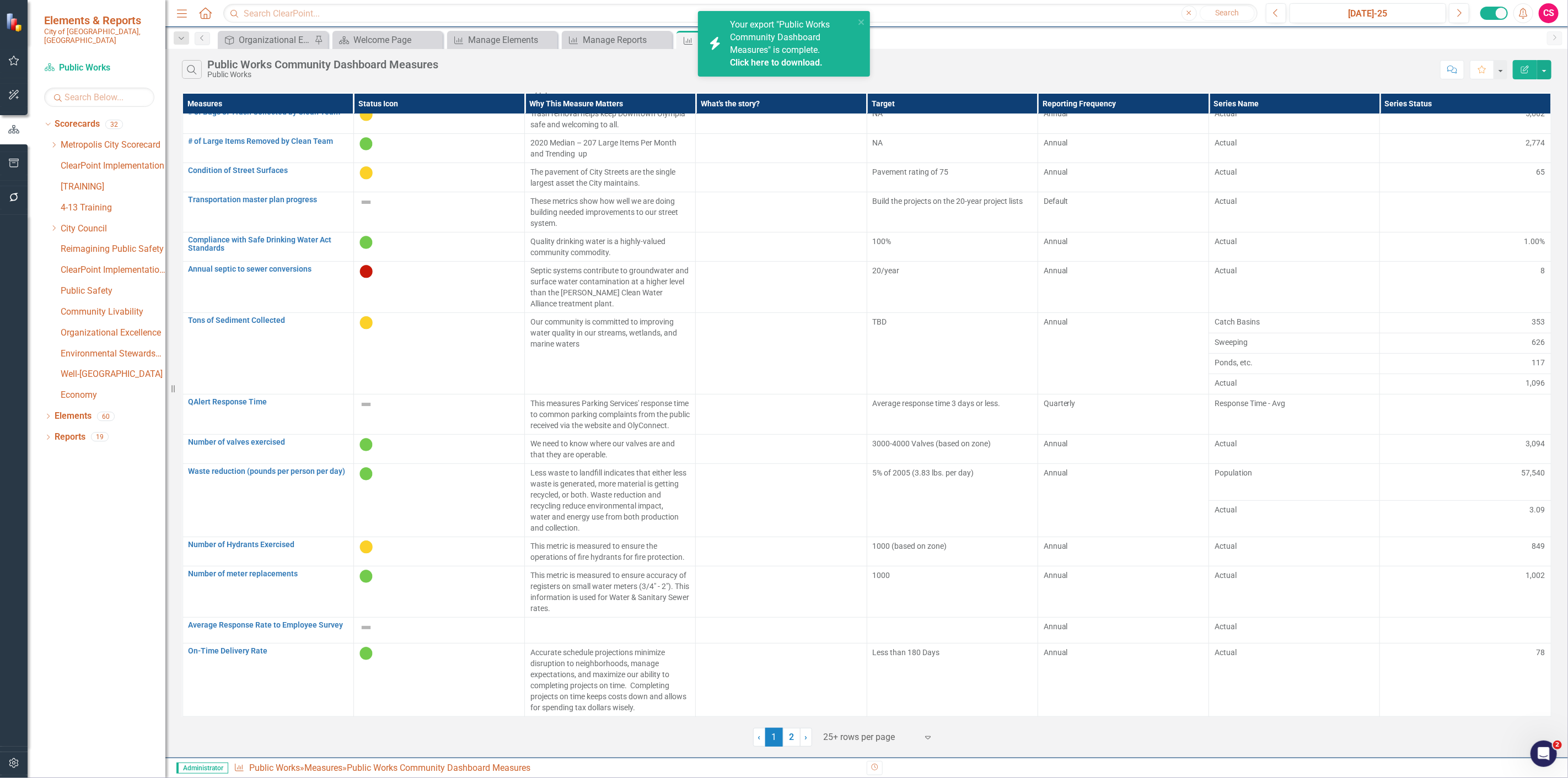
click at [802, 63] on link "Click here to download." at bounding box center [776, 63] width 93 height 10
click at [1540, 66] on button "button" at bounding box center [1544, 70] width 14 height 19
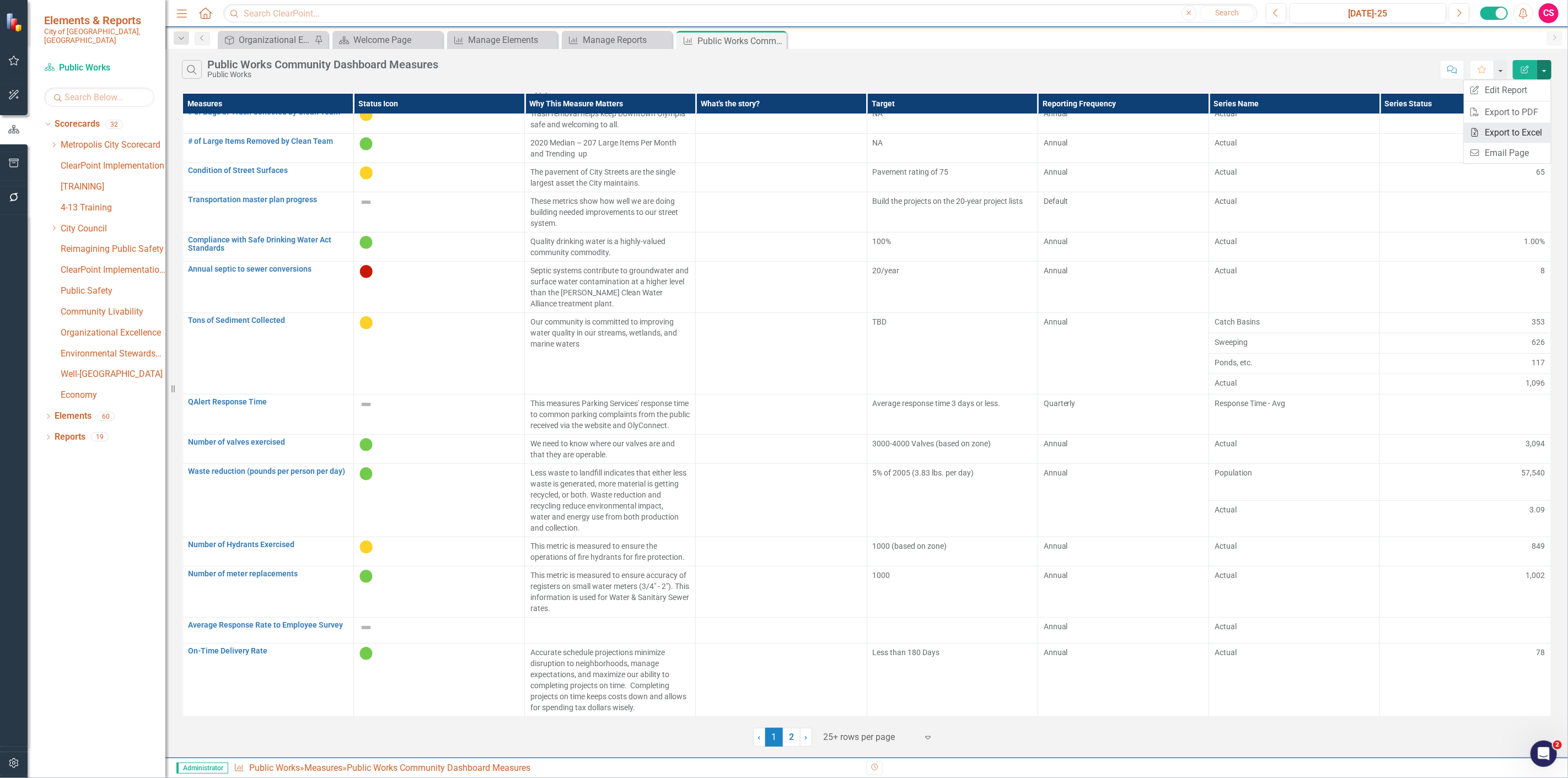
click at [1499, 128] on link "Excel Export to Excel" at bounding box center [1507, 133] width 87 height 21
click at [791, 733] on link "2" at bounding box center [791, 737] width 17 height 19
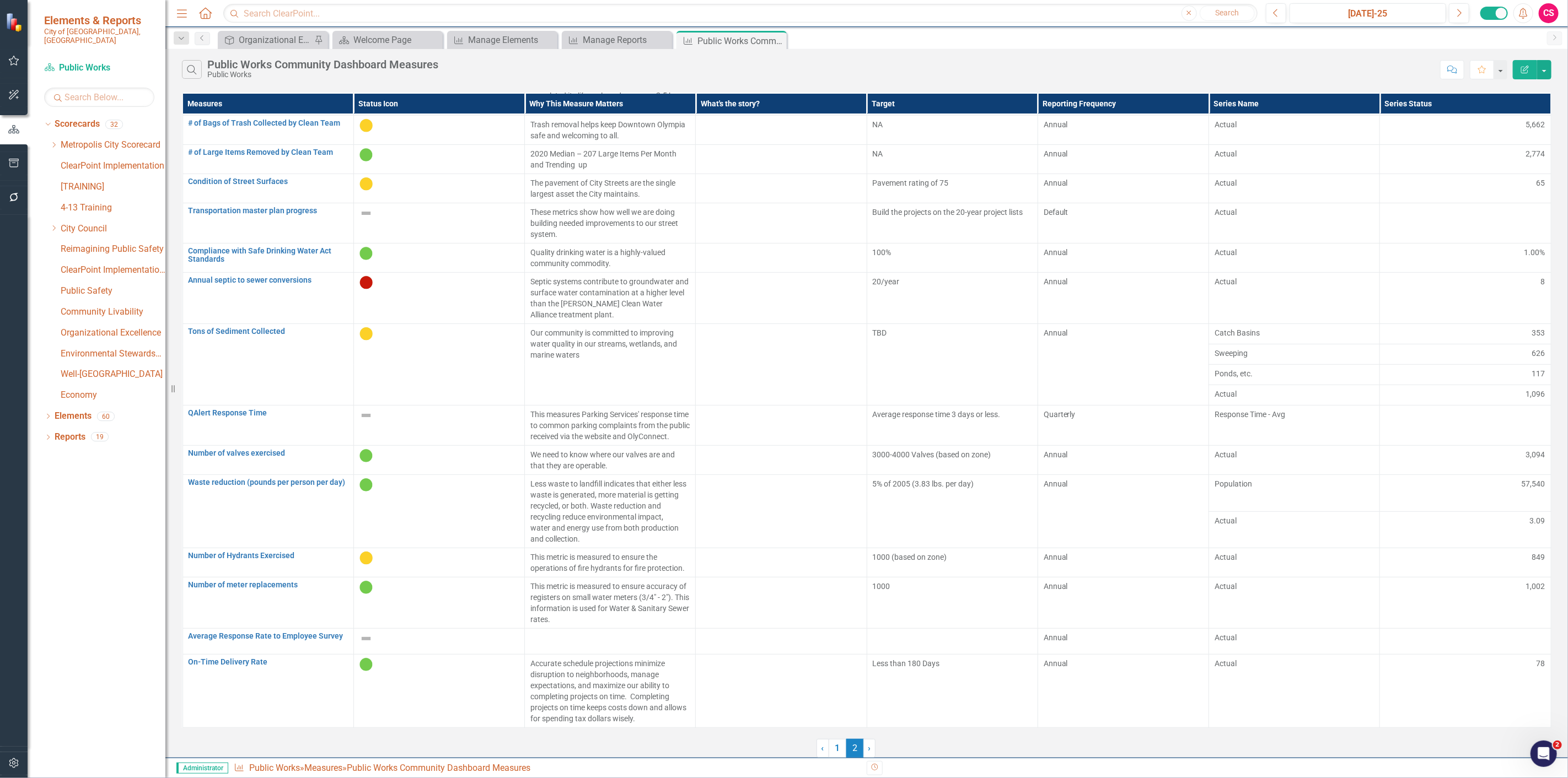
scroll to position [0, 0]
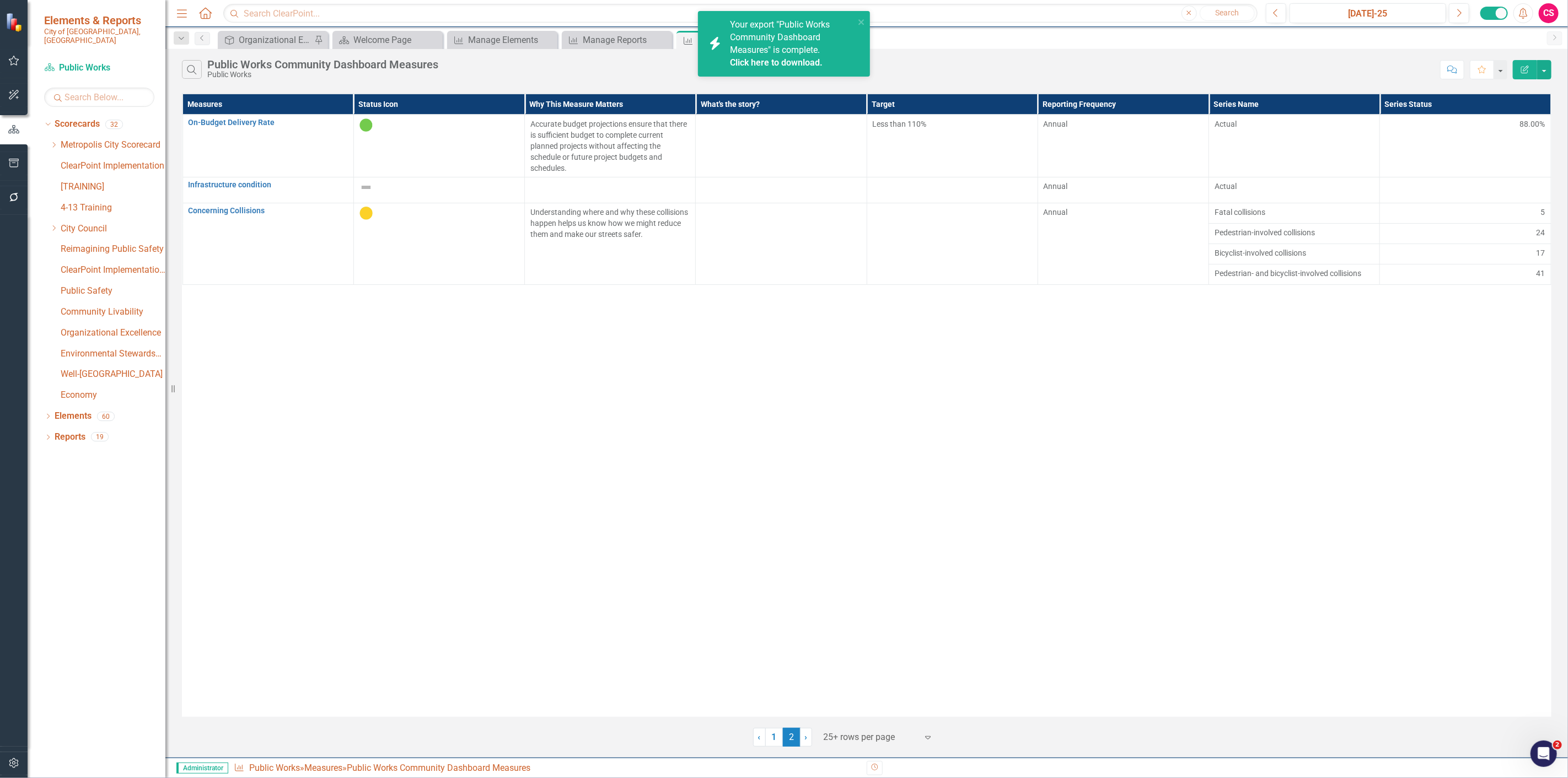
click at [778, 59] on link "Click here to download." at bounding box center [776, 63] width 93 height 10
